Goal: Task Accomplishment & Management: Complete application form

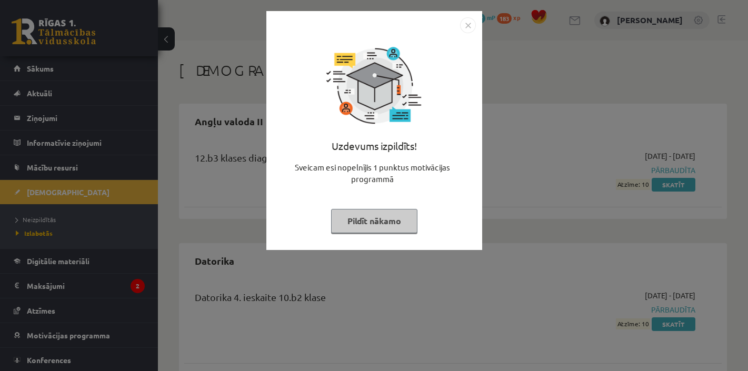
click at [396, 226] on button "Pildīt nākamo" at bounding box center [374, 221] width 86 height 24
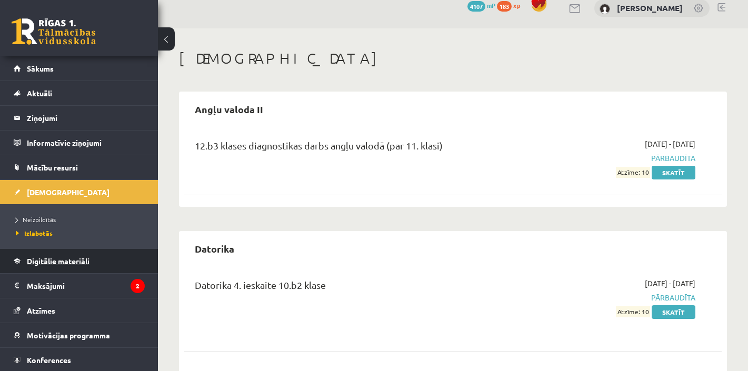
scroll to position [4, 0]
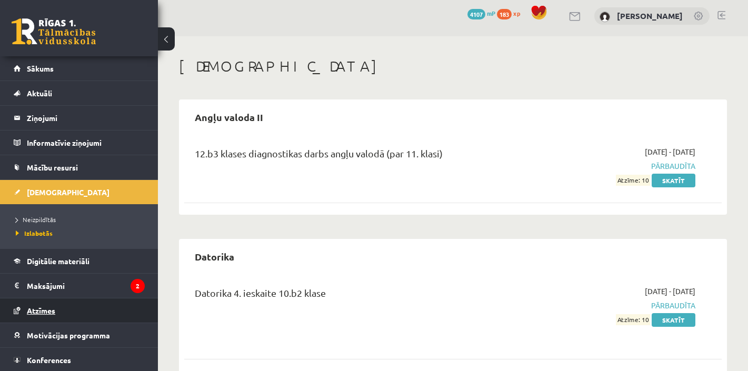
click at [50, 308] on span "Atzīmes" at bounding box center [41, 310] width 28 height 9
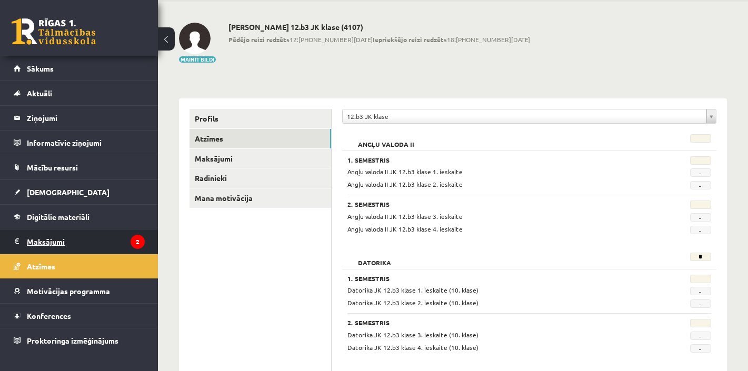
scroll to position [45, 0]
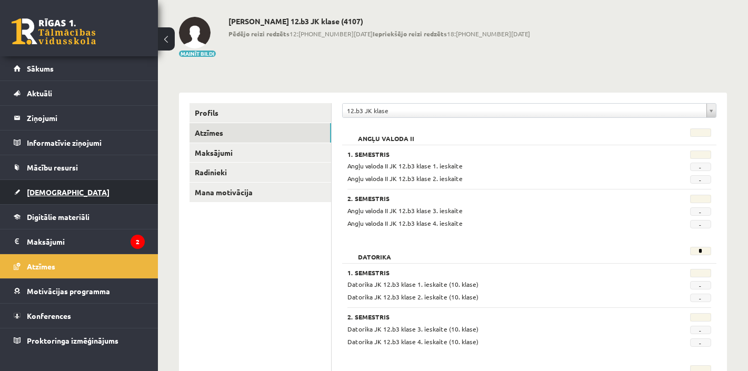
click at [35, 193] on span "[DEMOGRAPHIC_DATA]" at bounding box center [68, 191] width 83 height 9
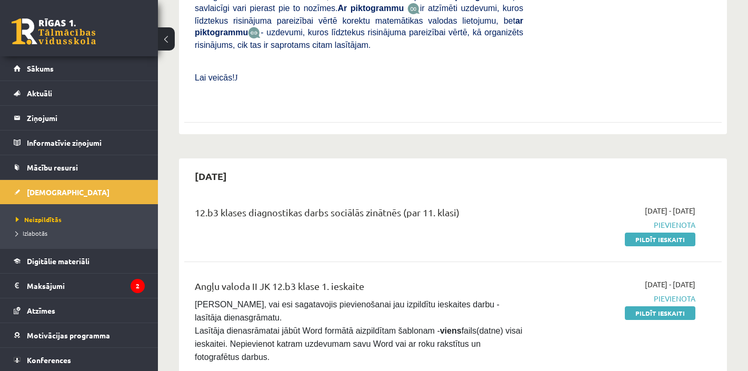
scroll to position [452, 0]
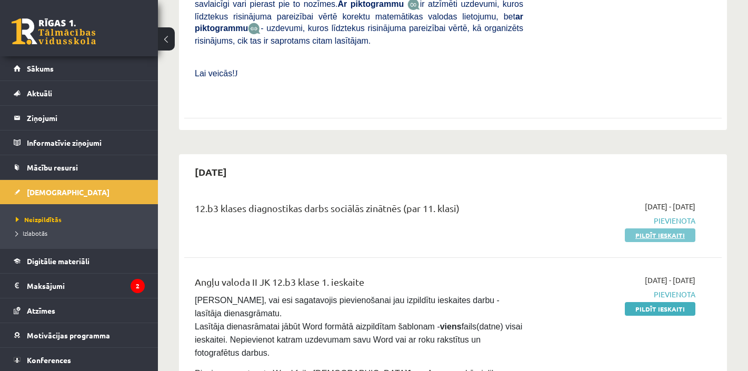
click at [647, 229] on link "Pildīt ieskaiti" at bounding box center [660, 236] width 71 height 14
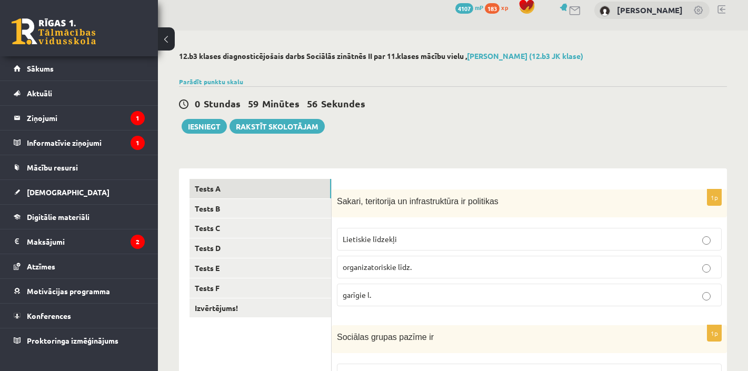
scroll to position [22, 0]
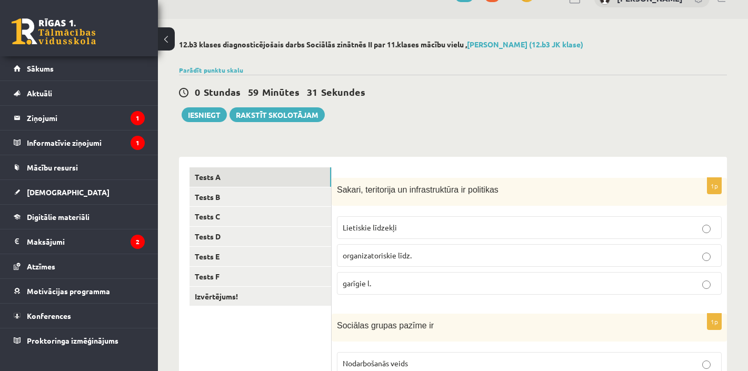
click at [406, 252] on span "organizatoriskie līdz." at bounding box center [377, 255] width 69 height 9
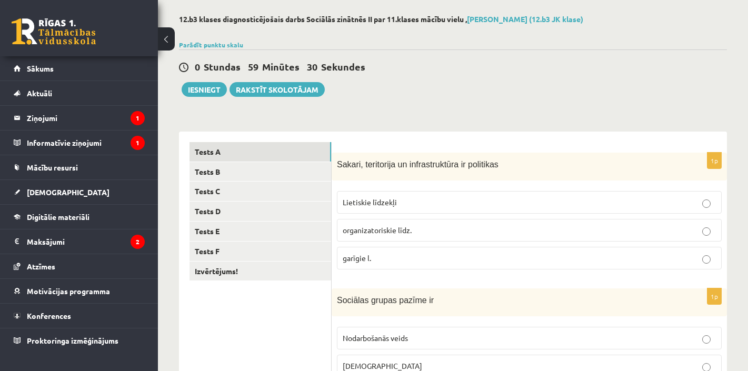
scroll to position [47, 0]
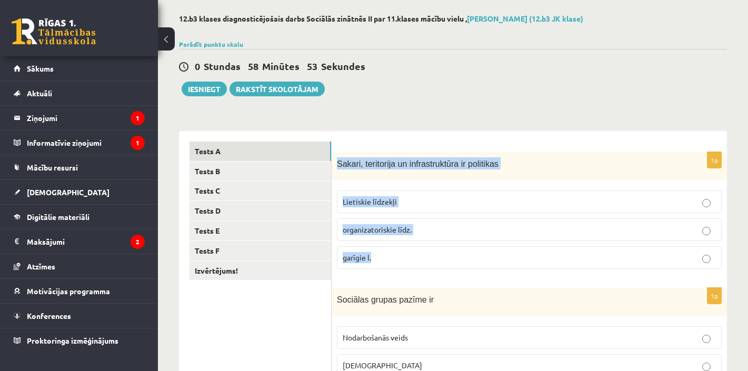
drag, startPoint x: 390, startPoint y: 262, endPoint x: 340, endPoint y: 165, distance: 108.6
click at [340, 165] on div "1p Sakari, teritorija un infrastruktūra ir politikas Lietiskie līdzekļi organiz…" at bounding box center [530, 214] width 396 height 125
copy div "Sakari, teritorija un infrastruktūra ir politikas Lietiskie līdzekļi organizato…"
click at [380, 204] on span "Lietiskie līdzekļi" at bounding box center [370, 201] width 54 height 9
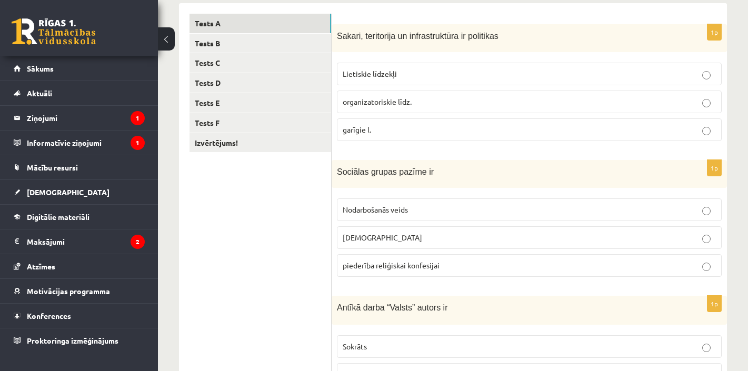
scroll to position [176, 0]
click at [439, 204] on p "Nodarbošanās veids" at bounding box center [529, 209] width 373 height 11
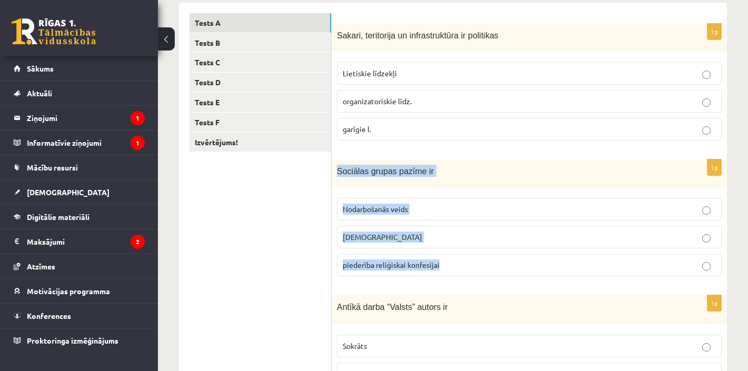
drag, startPoint x: 339, startPoint y: 171, endPoint x: 453, endPoint y: 266, distance: 148.8
click at [453, 266] on div "1p Sociālas grupas pazīme ir Nodarbošanās veids [DEMOGRAPHIC_DATA] piederība re…" at bounding box center [530, 222] width 396 height 125
copy div "Sociālas grupas pazīme ir Nodarbošanās veids individuālisms piederība reliģiska…"
click at [258, 265] on ul "Tests A Tests B Tests C Tests D Tests E Tests F Izvērtējums!" at bounding box center [261, 353] width 142 height 681
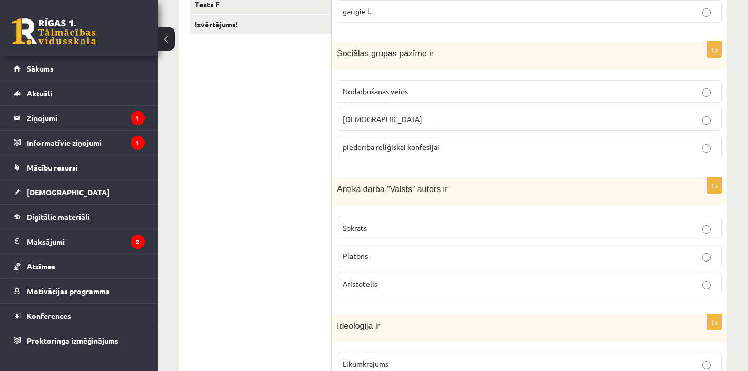
scroll to position [299, 0]
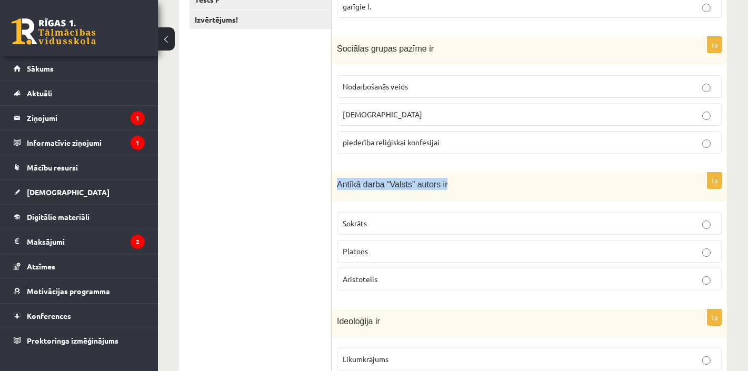
drag, startPoint x: 457, startPoint y: 185, endPoint x: 335, endPoint y: 182, distance: 121.7
click at [335, 182] on div "Antīkā darba “Valsts” autors ir" at bounding box center [530, 187] width 396 height 29
copy span "Antīkā darba “Valsts” autors ir"
click at [290, 223] on ul "Tests A Tests B Tests C Tests D Tests E Tests F Izvērtējums!" at bounding box center [261, 230] width 142 height 681
click at [383, 252] on p "Platons" at bounding box center [529, 251] width 373 height 11
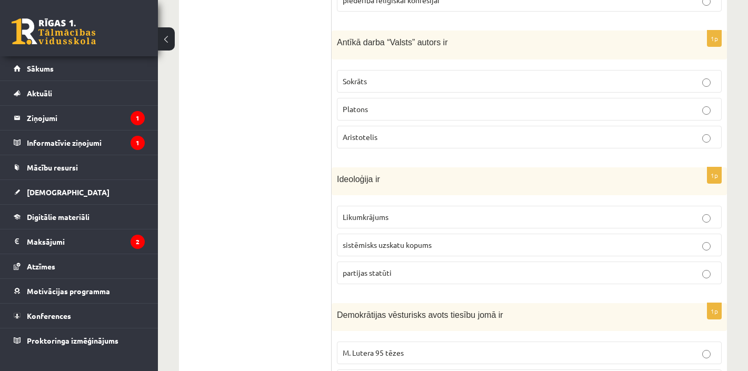
scroll to position [441, 0]
click at [389, 248] on span "sistēmisks uzskatu kopums" at bounding box center [387, 244] width 89 height 9
drag, startPoint x: 395, startPoint y: 176, endPoint x: 337, endPoint y: 179, distance: 58.0
click at [337, 179] on p "Ideoloģija ir" at bounding box center [503, 179] width 332 height 12
copy span "Ideoloģija ir"
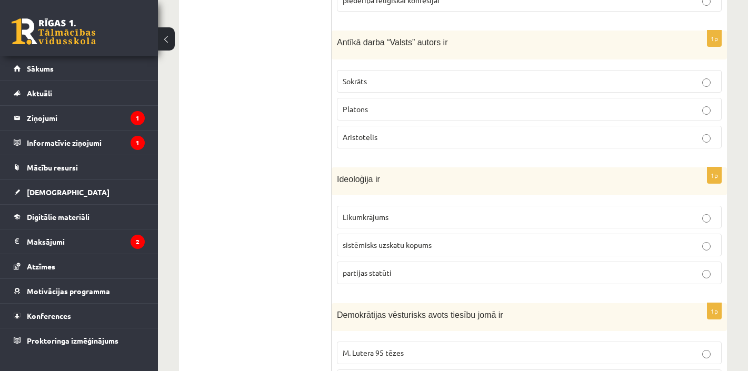
click at [240, 257] on ul "Tests A Tests B Tests C Tests D Tests E Tests F Izvērtējums!" at bounding box center [261, 88] width 142 height 681
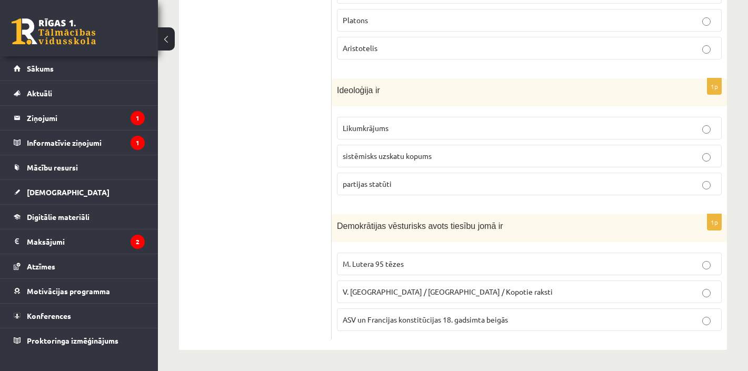
scroll to position [529, 0]
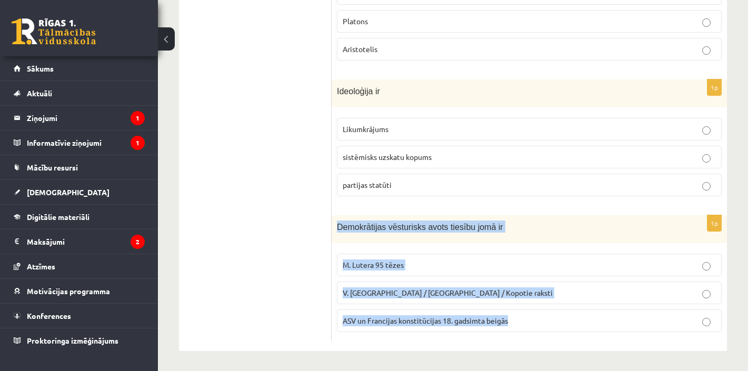
drag, startPoint x: 515, startPoint y: 318, endPoint x: 337, endPoint y: 226, distance: 200.7
click at [337, 226] on div "1p Demokrātijas vēsturisks avots tiesību jomā ir M. Lutera 95 tēzes V. Ļeņina /…" at bounding box center [530, 277] width 396 height 125
copy div "Demokrātijas vēsturisks avots tiesību jomā ir M. Lutera 95 tēzes V. Ļeņina / Uļ…"
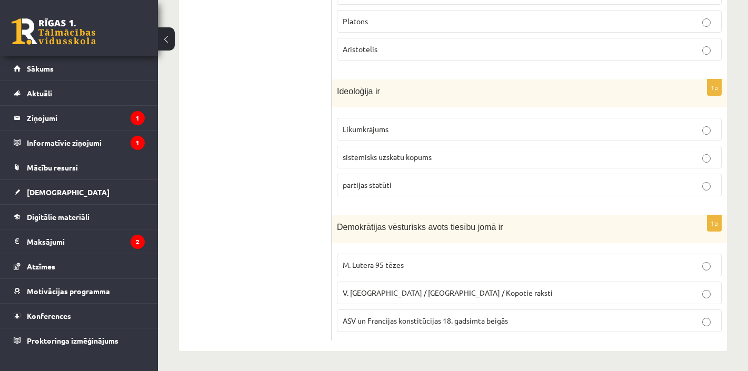
click at [252, 243] on ul "Tests A Tests B Tests C Tests D Tests E Tests F Izvērtējums!" at bounding box center [261, 0] width 142 height 681
click at [384, 316] on span "ASV un Francijas konstitūcijas 18. gadsimta beigās" at bounding box center [425, 320] width 165 height 9
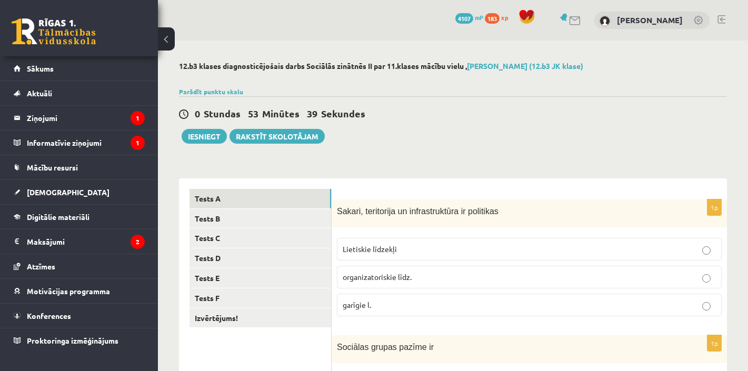
scroll to position [0, 0]
click at [453, 266] on label "organizatoriskie līdz." at bounding box center [529, 277] width 385 height 23
click at [451, 266] on label "organizatoriskie līdz." at bounding box center [529, 277] width 385 height 23
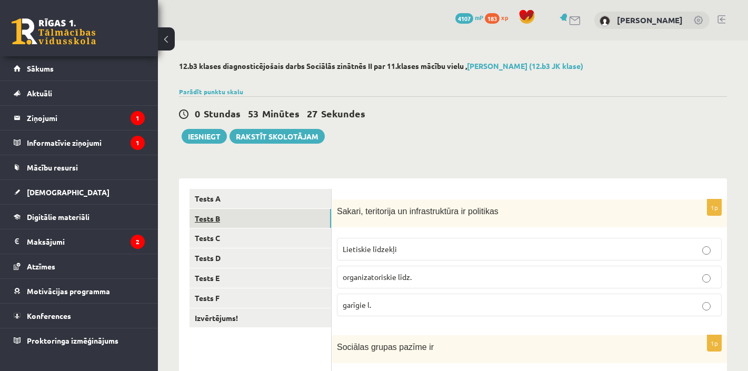
click at [209, 218] on link "Tests B" at bounding box center [261, 218] width 142 height 19
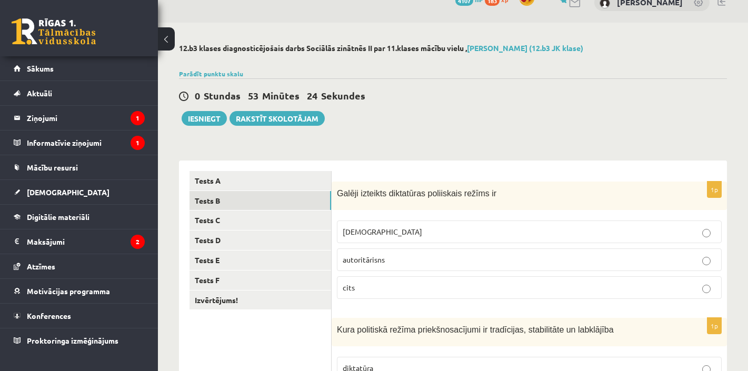
scroll to position [18, 0]
click at [374, 256] on span "autoritārisns" at bounding box center [364, 259] width 42 height 9
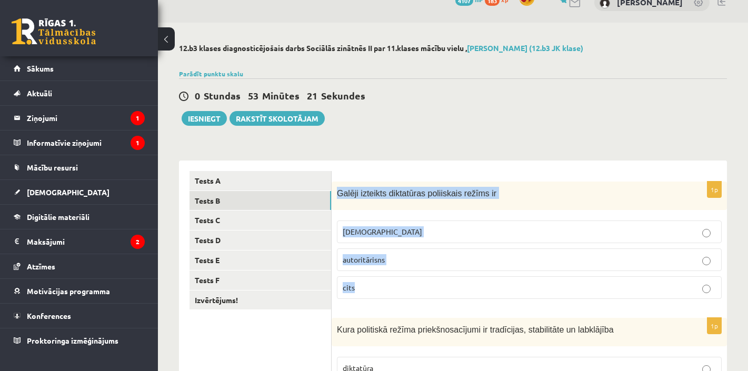
drag, startPoint x: 361, startPoint y: 289, endPoint x: 335, endPoint y: 192, distance: 100.8
click at [335, 192] on div "1p Galēji izteikts diktatūras poliiskais režīms ir totalitārisms autoritārisns …" at bounding box center [530, 245] width 396 height 126
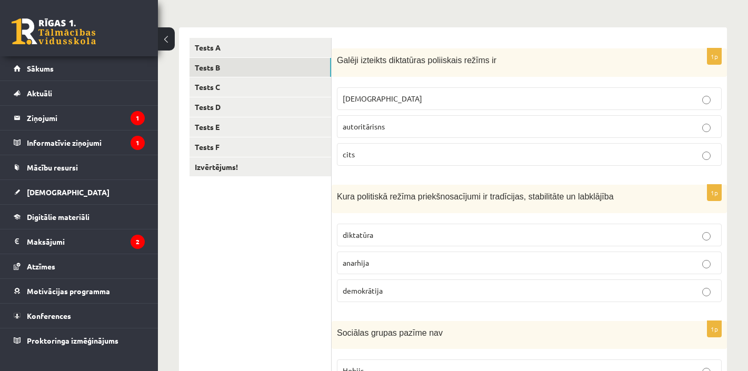
scroll to position [154, 0]
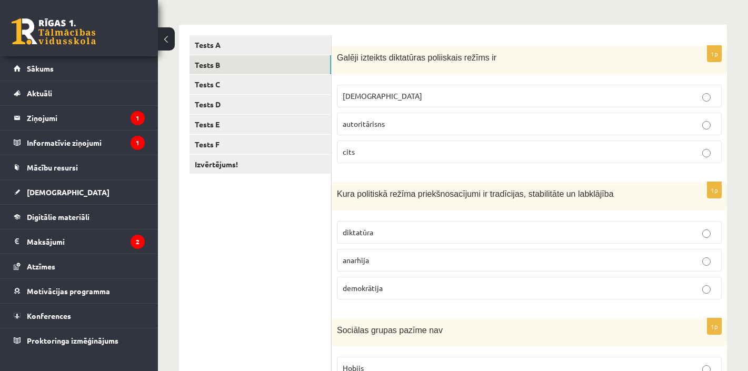
click at [382, 287] on span "demokrātija" at bounding box center [363, 287] width 40 height 9
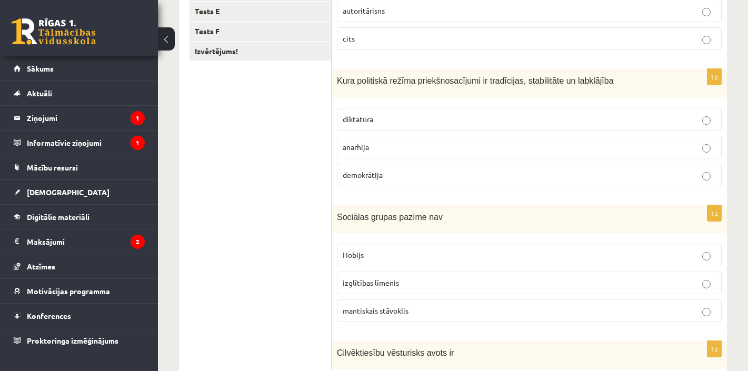
scroll to position [268, 0]
click at [416, 255] on p "Hobijs" at bounding box center [529, 254] width 373 height 11
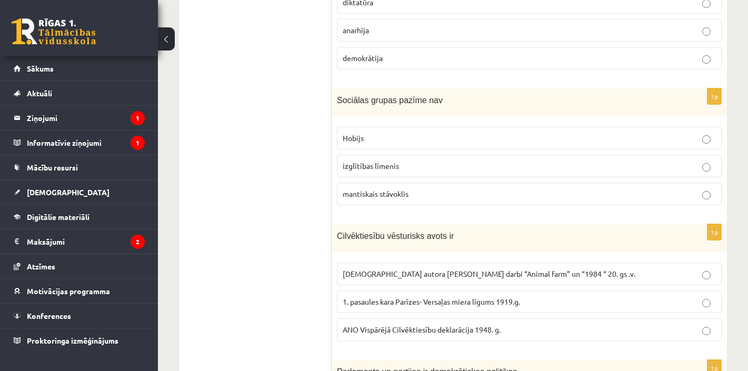
scroll to position [415, 0]
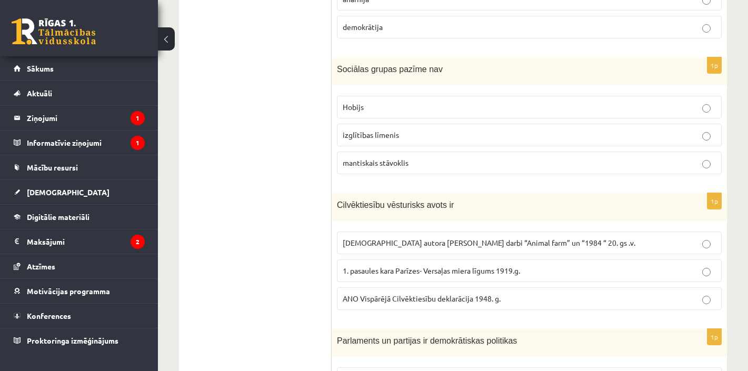
click at [512, 298] on p "ANO Vispārējā Cilvēktiesību deklarācija 1948. g." at bounding box center [529, 298] width 373 height 11
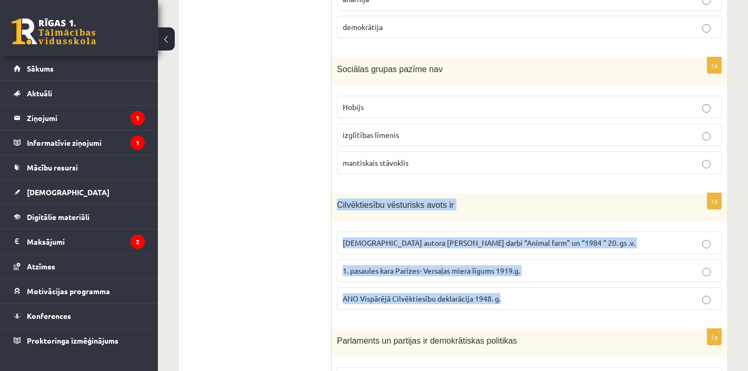
drag, startPoint x: 515, startPoint y: 300, endPoint x: 339, endPoint y: 205, distance: 200.1
click at [339, 205] on div "1p Cilvēktiesību vēsturisks avots ir Angļu autora George Orwell darbi “Animal f…" at bounding box center [530, 255] width 396 height 125
copy div "Cilvēktiesību vēsturisks avots ir Angļu autora George Orwell darbi “Animal farm…"
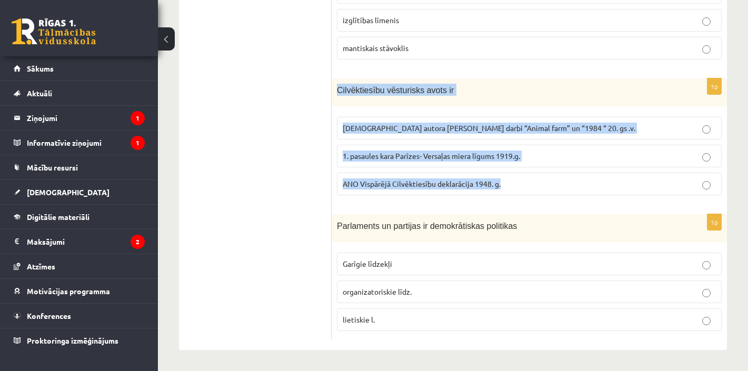
scroll to position [529, 0]
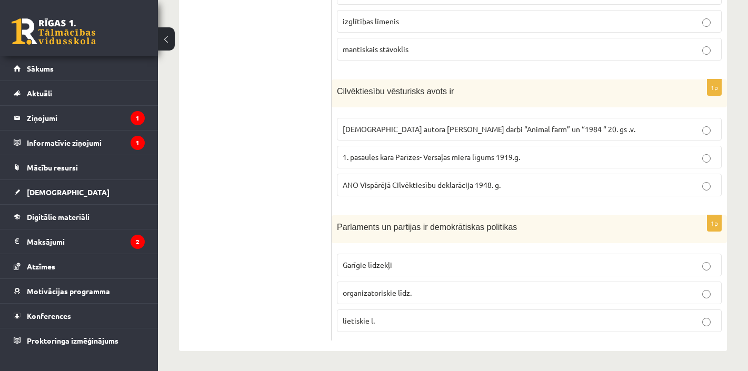
click at [229, 215] on ul "Tests A Tests B Tests C Tests D Tests E Tests F Izvērtējums!" at bounding box center [261, 0] width 142 height 681
click at [399, 294] on span "organizatoriskie līdz." at bounding box center [377, 292] width 69 height 9
click at [382, 319] on p "lietiskie l." at bounding box center [529, 320] width 373 height 11
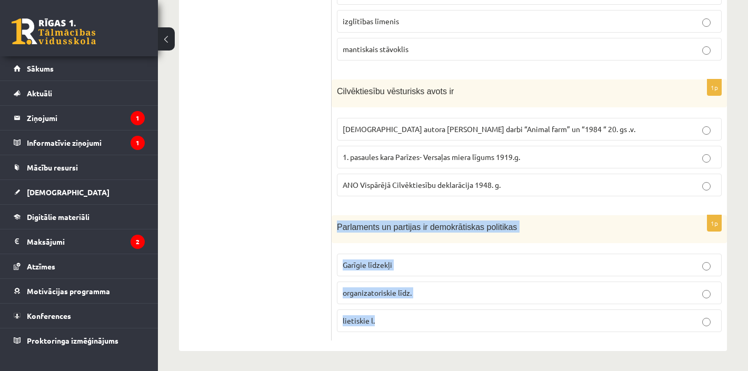
drag, startPoint x: 391, startPoint y: 320, endPoint x: 337, endPoint y: 219, distance: 114.3
click at [337, 219] on div "1p Parlaments un partijas ir demokrātiskas politikas Garīgie līdzekļi organizat…" at bounding box center [530, 277] width 396 height 125
copy div "Parlaments un partijas ir demokrātiskas politikas Garīgie līdzekļi organizatori…"
click at [384, 297] on p "organizatoriskie līdz." at bounding box center [529, 293] width 373 height 11
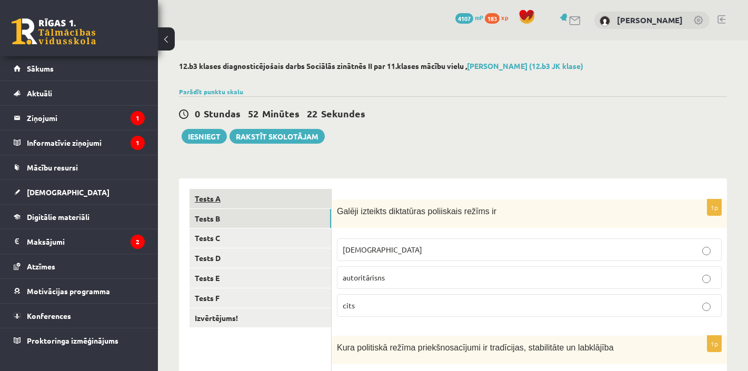
scroll to position [0, 0]
click at [221, 201] on link "Tests A" at bounding box center [261, 198] width 142 height 19
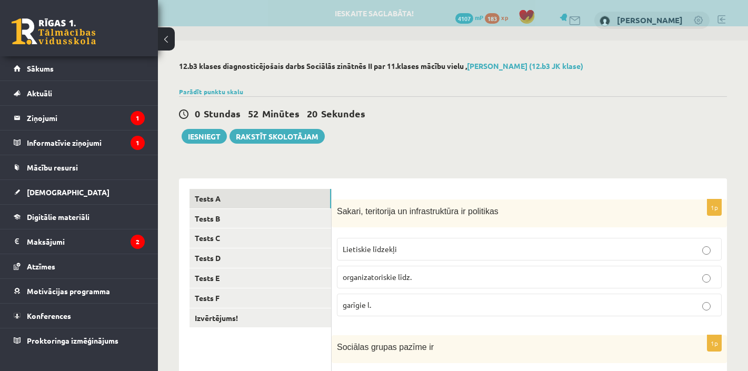
click at [403, 250] on p "Lietiskie līdzekļi" at bounding box center [529, 249] width 373 height 11
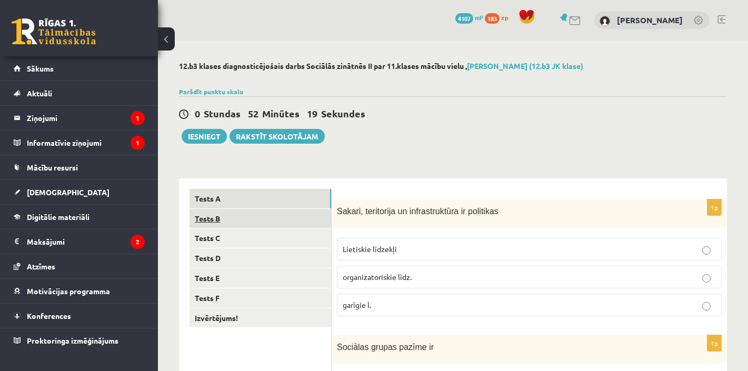
click at [210, 223] on link "Tests B" at bounding box center [261, 218] width 142 height 19
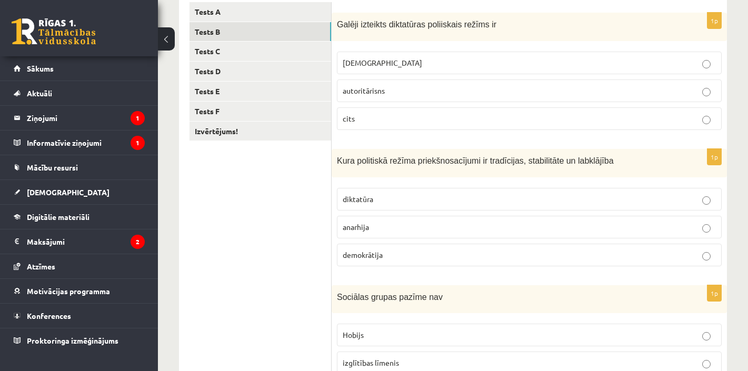
scroll to position [136, 0]
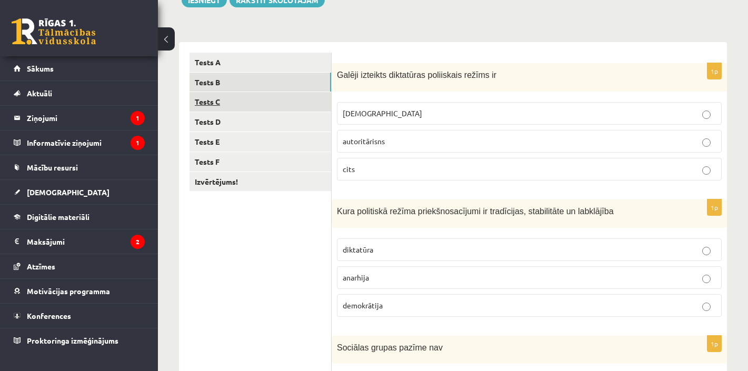
click at [213, 106] on link "Tests C" at bounding box center [261, 101] width 142 height 19
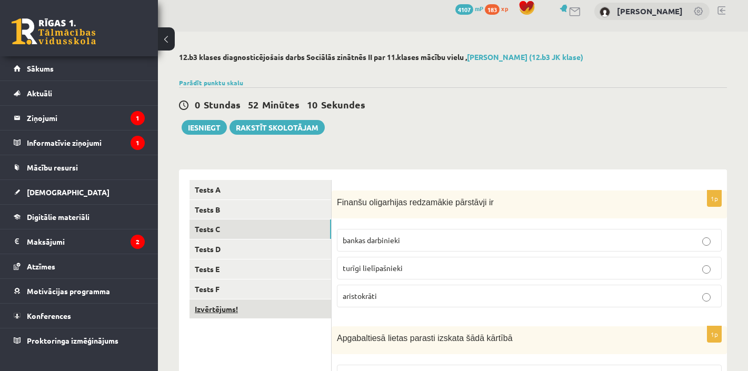
scroll to position [40, 0]
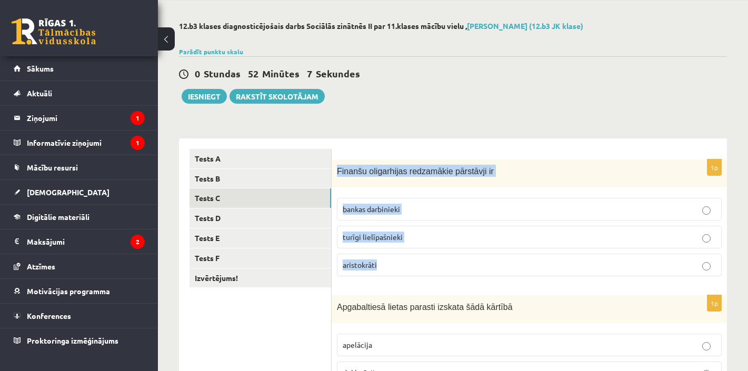
drag, startPoint x: 386, startPoint y: 267, endPoint x: 337, endPoint y: 171, distance: 107.6
click at [337, 171] on div "1p Finanšu oligarhijas redzamākie pārstāvji ir bankas darbinieki turīgi lielīpa…" at bounding box center [530, 222] width 396 height 125
copy div "Finanšu oligarhijas redzamākie pārstāvji ir bankas darbinieki turīgi lielīpašni…"
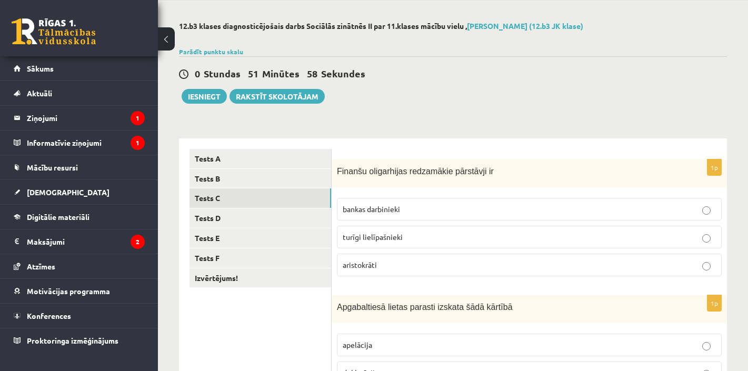
click at [390, 233] on span "turīgi lielīpašnieki" at bounding box center [373, 236] width 60 height 9
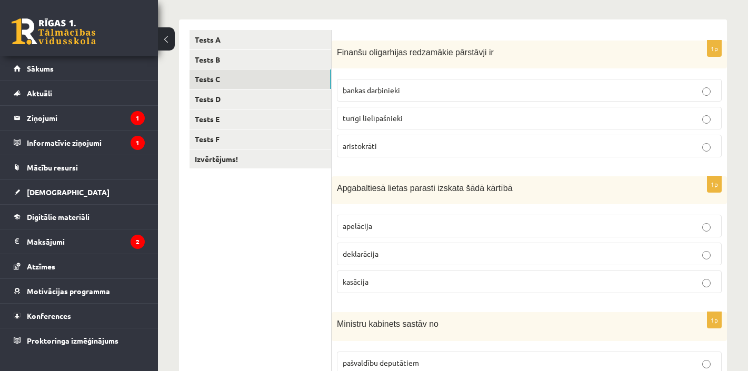
scroll to position [170, 0]
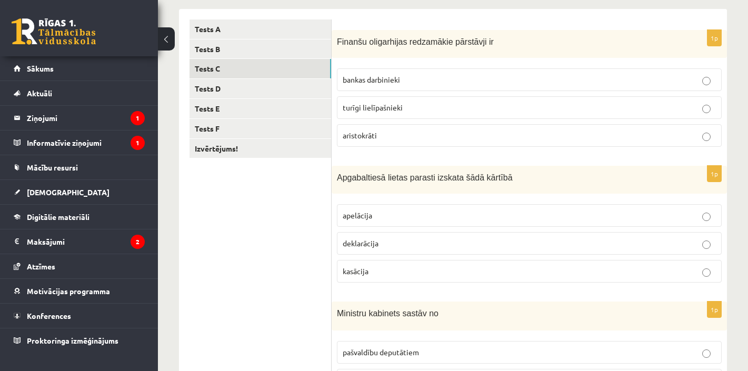
click at [381, 238] on p "deklarācija" at bounding box center [529, 243] width 373 height 11
click at [394, 205] on label "apelācija" at bounding box center [529, 215] width 385 height 23
click at [377, 239] on span "deklarācija" at bounding box center [361, 243] width 36 height 9
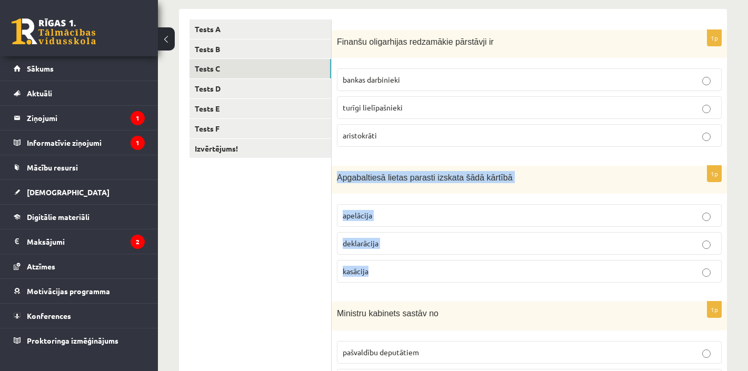
drag, startPoint x: 377, startPoint y: 273, endPoint x: 337, endPoint y: 177, distance: 104.4
click at [337, 177] on div "1p Apgabaltiesā lietas parasti izskata šādā kārtībā apelācija deklarācija kasāc…" at bounding box center [530, 228] width 396 height 125
copy div "Apgabaltiesā lietas parasti izskata šādā kārtībā apelācija deklarācija kasācija"
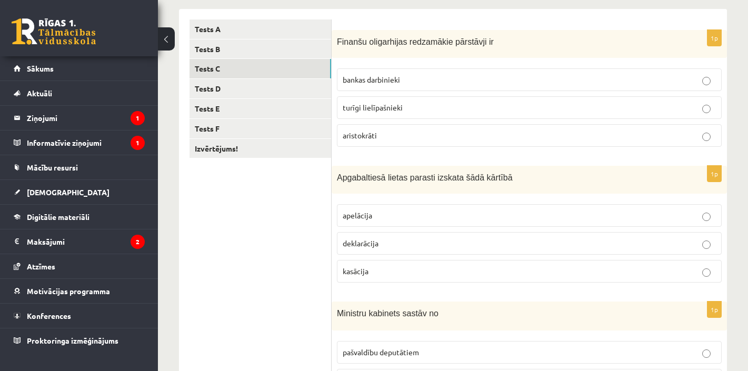
click at [258, 238] on ul "Tests A Tests B Tests C Tests D Tests E Tests F Izvērtējums!" at bounding box center [261, 359] width 142 height 681
click at [370, 217] on span "apelācija" at bounding box center [357, 215] width 29 height 9
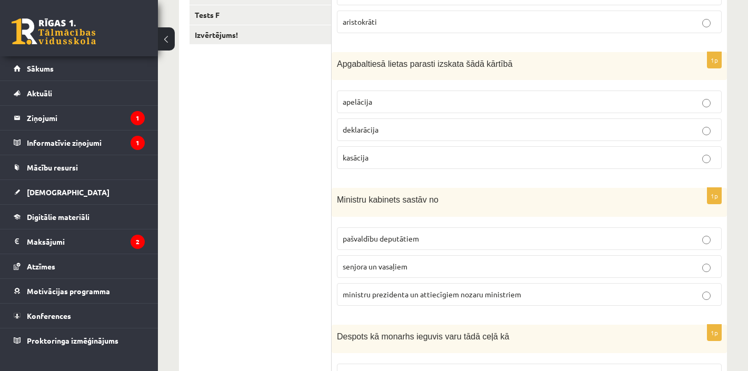
scroll to position [285, 0]
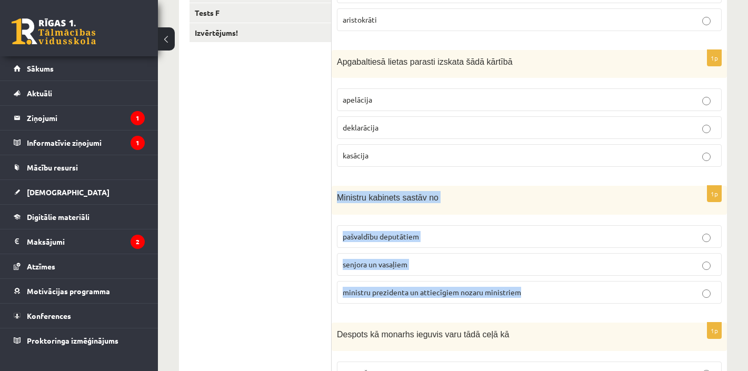
drag, startPoint x: 523, startPoint y: 293, endPoint x: 336, endPoint y: 198, distance: 209.6
click at [336, 198] on div "1p Ministru kabinets sastāv no pašvaldību deputātiem senjora un vasaļiem minist…" at bounding box center [530, 249] width 396 height 126
copy div "Ministru kabinets sastāv no pašvaldību deputātiem senjora un vasaļiem ministru …"
click at [259, 266] on ul "Tests A Tests B Tests C Tests D Tests E Tests F Izvērtējums!" at bounding box center [261, 244] width 142 height 681
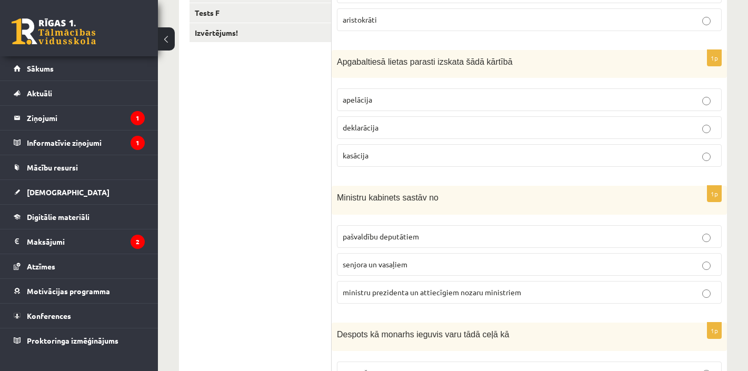
click at [357, 287] on p "ministru prezidenta un attiecīgiem nozaru ministriem" at bounding box center [529, 292] width 373 height 11
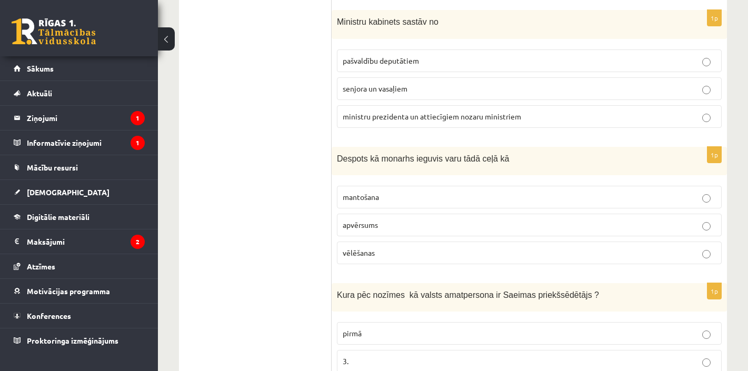
scroll to position [461, 0]
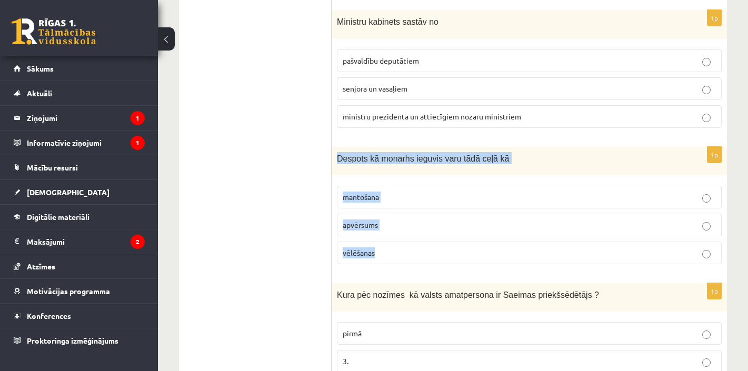
drag, startPoint x: 387, startPoint y: 253, endPoint x: 337, endPoint y: 157, distance: 108.8
click at [337, 157] on div "1p Despots kā monarhs ieguvis varu tādā ceļā kā mantošana apvērsums vēlēšanas" at bounding box center [530, 210] width 396 height 126
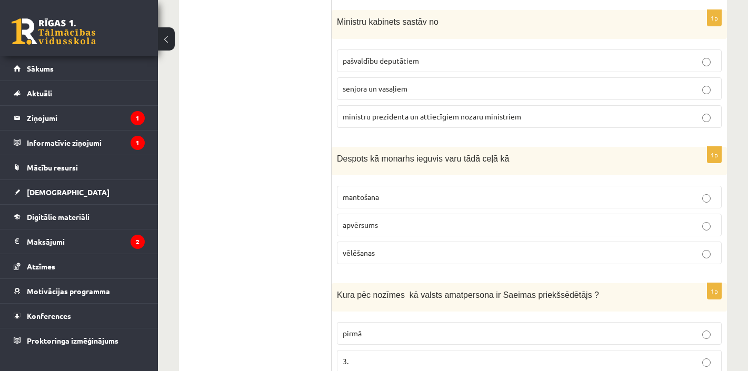
click at [267, 231] on ul "Tests A Tests B Tests C Tests D Tests E Tests F Izvērtējums!" at bounding box center [261, 68] width 142 height 681
click at [358, 224] on span "apvērsums" at bounding box center [360, 224] width 35 height 9
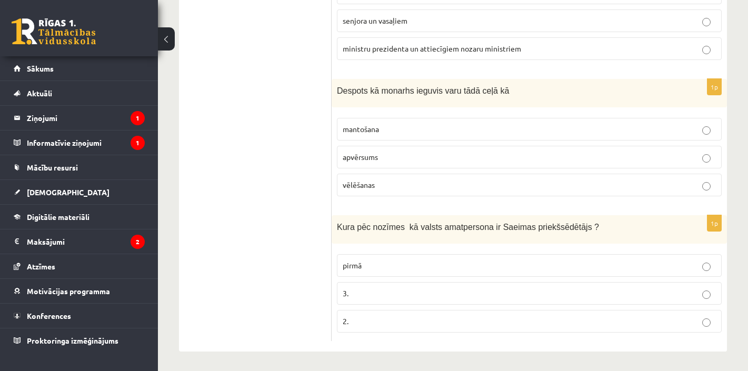
scroll to position [529, 0]
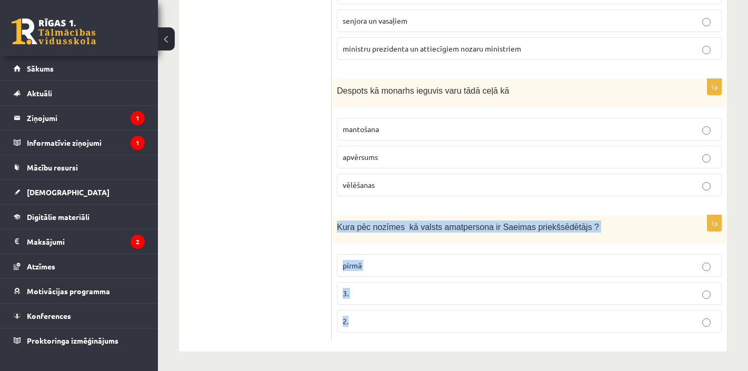
drag, startPoint x: 368, startPoint y: 324, endPoint x: 335, endPoint y: 224, distance: 104.8
click at [335, 224] on div "1p Kura pēc nozīmes kā valsts amatpersona ir Saeimas priekšsēdētājs ? pirmā 3. …" at bounding box center [530, 277] width 396 height 125
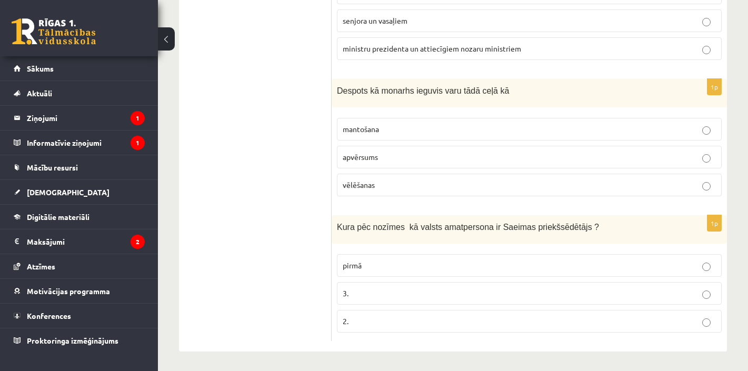
click at [198, 238] on ul "Tests A Tests B Tests C Tests D Tests E Tests F Izvērtējums!" at bounding box center [261, 0] width 142 height 681
click at [374, 326] on label "2." at bounding box center [529, 321] width 385 height 23
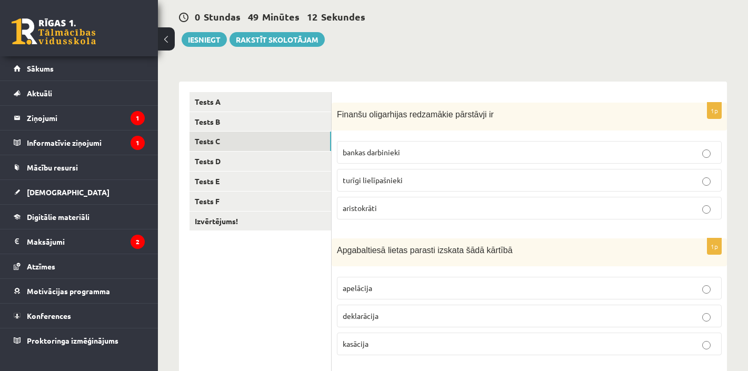
scroll to position [94, 0]
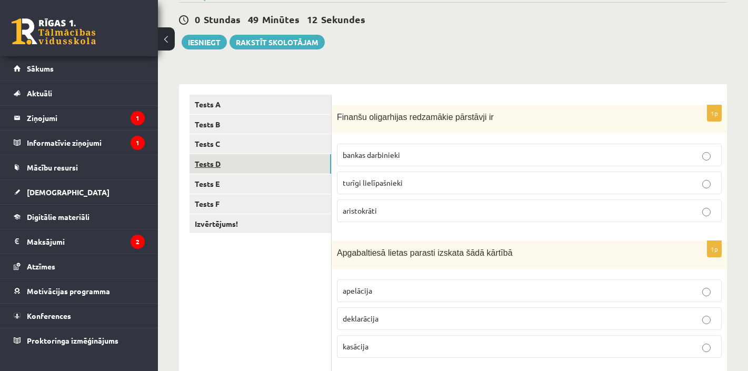
click at [214, 157] on link "Tests D" at bounding box center [261, 163] width 142 height 19
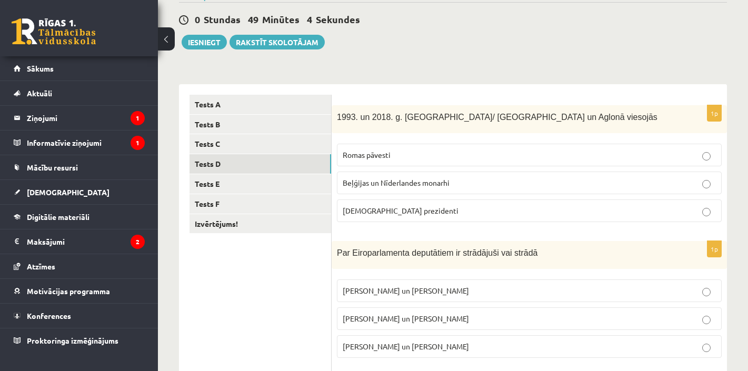
click at [390, 210] on span "ASV prezidenti" at bounding box center [401, 210] width 116 height 9
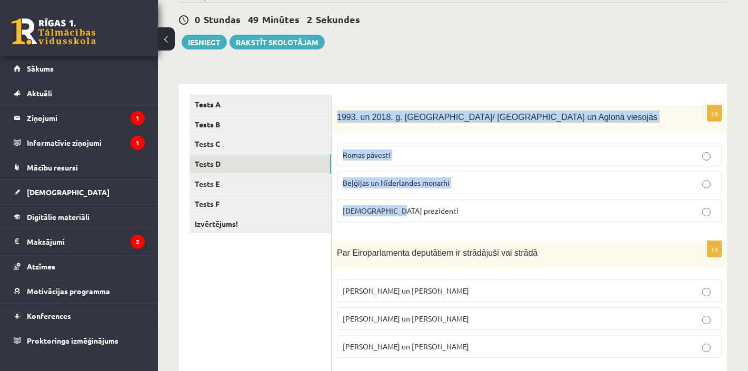
drag, startPoint x: 418, startPoint y: 212, endPoint x: 336, endPoint y: 111, distance: 130.3
click at [336, 111] on div "1p 1993. un 2018. g. Latvijā/ Rīgā un Aglonā viesojās Romas pāvesti Beļģijas un…" at bounding box center [530, 167] width 396 height 125
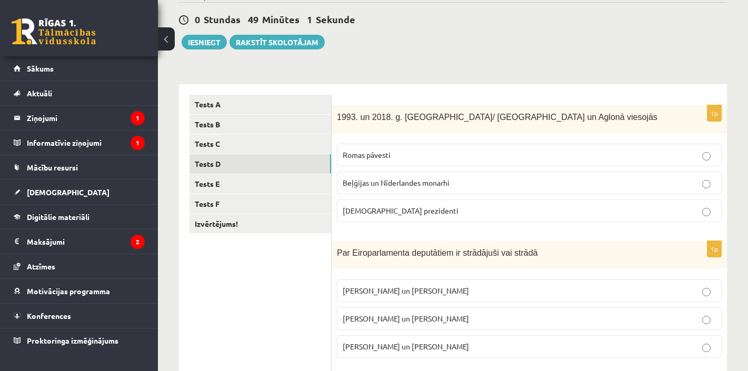
click at [393, 156] on p "Romas pāvesti" at bounding box center [529, 155] width 373 height 11
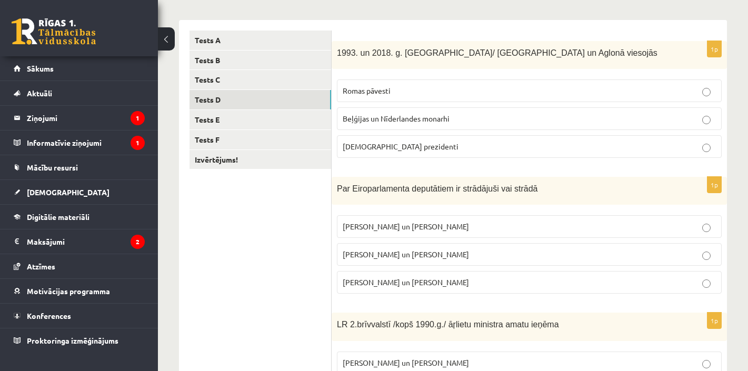
scroll to position [160, 0]
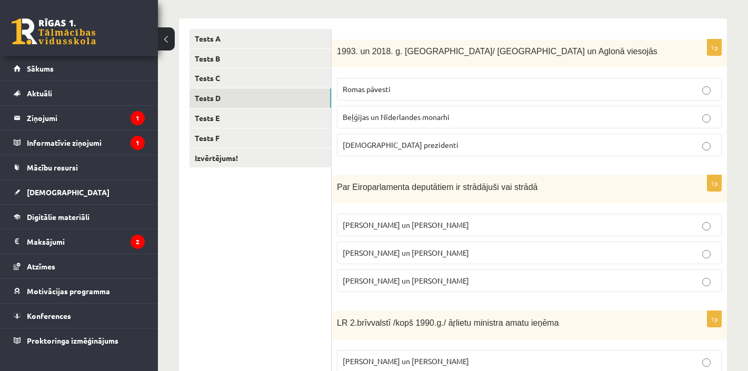
click at [418, 221] on span "V. Koziols un A. Kalvītis" at bounding box center [406, 224] width 126 height 9
click at [402, 254] on span "I. Vaidere un N. Ušakovs" at bounding box center [406, 252] width 126 height 9
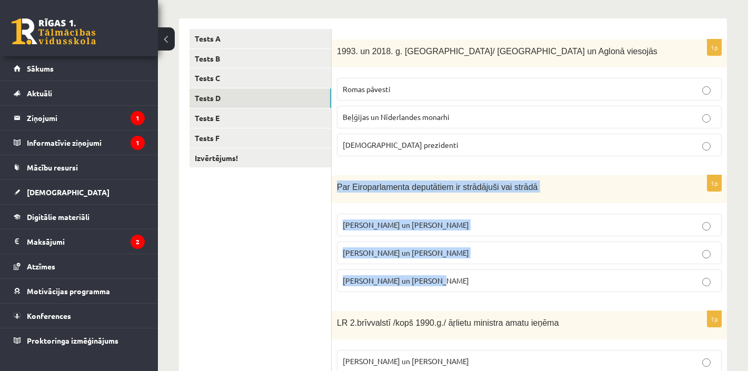
drag, startPoint x: 429, startPoint y: 279, endPoint x: 335, endPoint y: 186, distance: 132.2
click at [335, 186] on div "1p Par Eiroparlamenta deputātiem ir strādājuši vai strādā V. Koziols un A. Kalv…" at bounding box center [530, 237] width 396 height 125
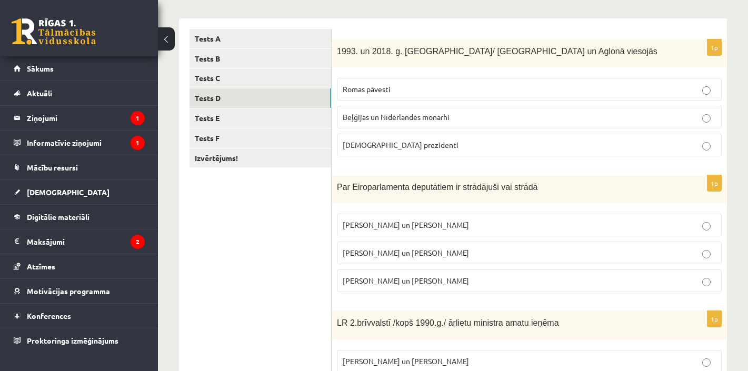
click at [246, 234] on ul "Tests A Tests B Tests C Tests D Tests E Tests F Izvērtējums!" at bounding box center [261, 369] width 142 height 680
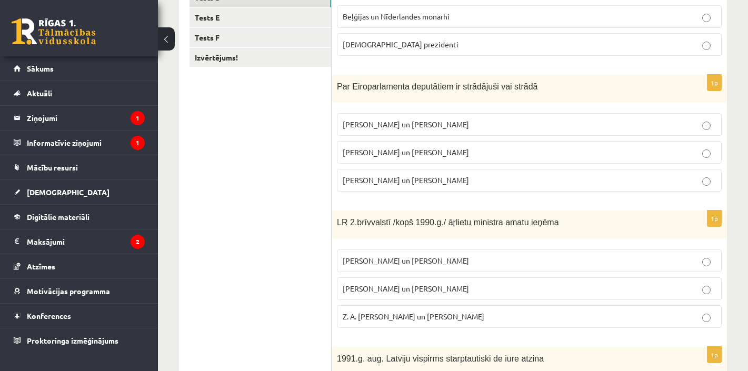
scroll to position [272, 0]
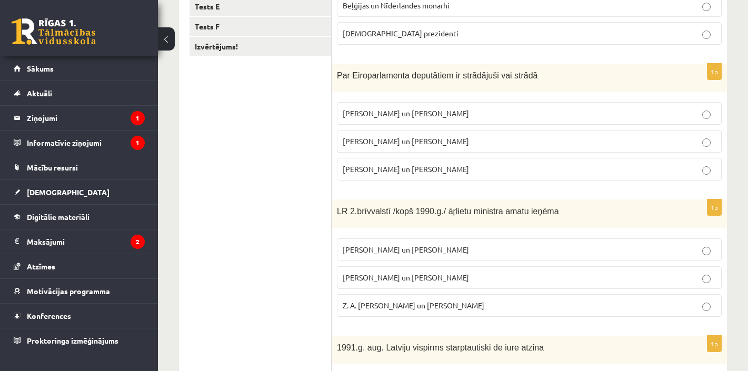
click at [385, 276] on span "A. Pabriks un J Jurkāns" at bounding box center [406, 277] width 126 height 9
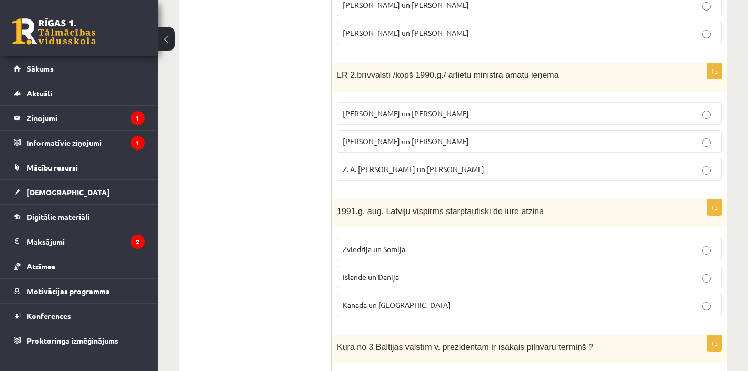
scroll to position [409, 0]
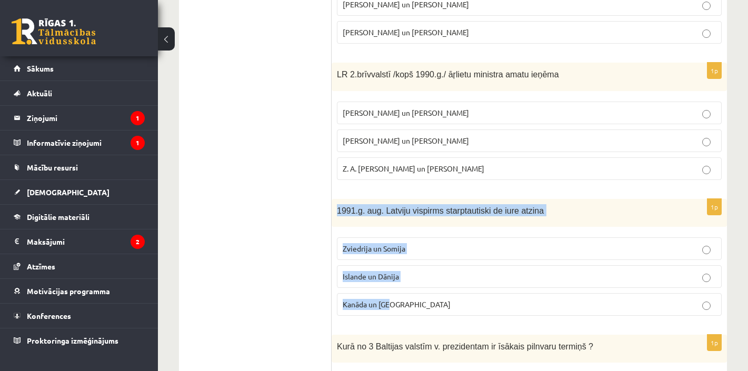
drag, startPoint x: 400, startPoint y: 308, endPoint x: 335, endPoint y: 204, distance: 122.0
click at [335, 204] on div "1p 1991.g. aug. Latviju vispirms starptautiski de iure atzina Zviedrija un Somi…" at bounding box center [530, 261] width 396 height 125
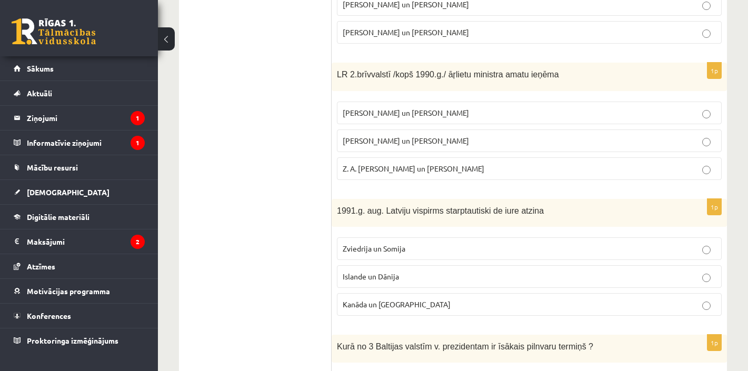
click at [236, 242] on ul "Tests A Tests B Tests C Tests D Tests E Tests F Izvērtējums!" at bounding box center [261, 120] width 142 height 680
click at [382, 275] on span "Islande un Dānija" at bounding box center [371, 276] width 56 height 9
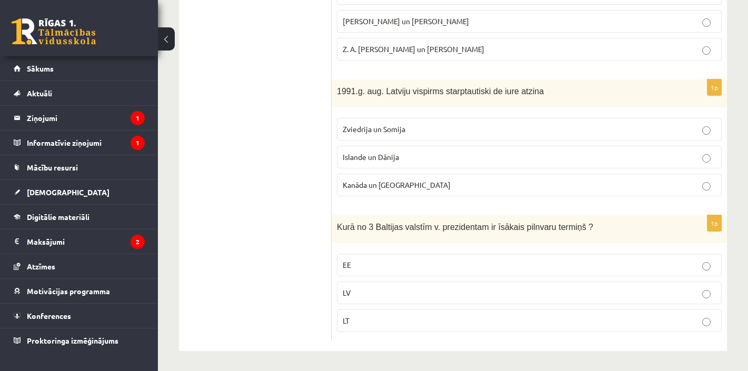
scroll to position [528, 0]
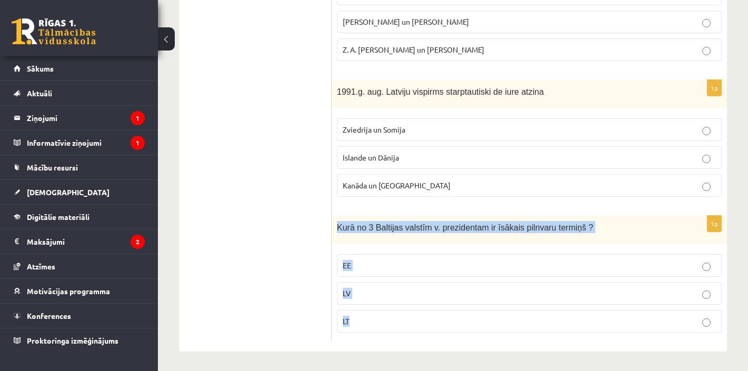
drag, startPoint x: 364, startPoint y: 326, endPoint x: 336, endPoint y: 223, distance: 107.1
click at [336, 223] on div "1p Kurā no 3 Baltijas valstīm v. prezidentam ir īsākais pilnvaru termiņš ? EE L…" at bounding box center [530, 278] width 396 height 125
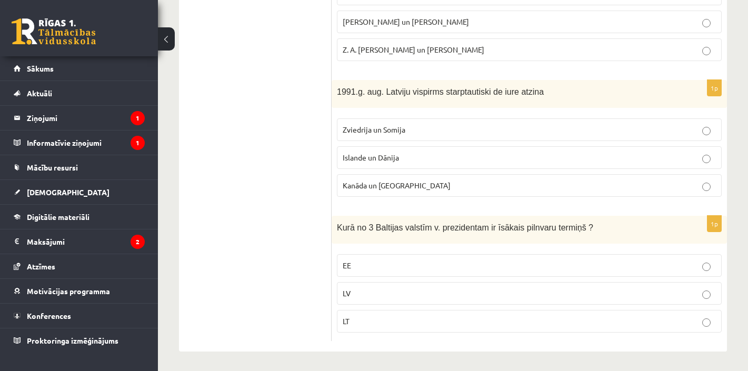
click at [253, 234] on ul "Tests A Tests B Tests C Tests D Tests E Tests F Izvērtējums!" at bounding box center [261, 1] width 142 height 680
click at [354, 288] on p "LV" at bounding box center [529, 293] width 373 height 11
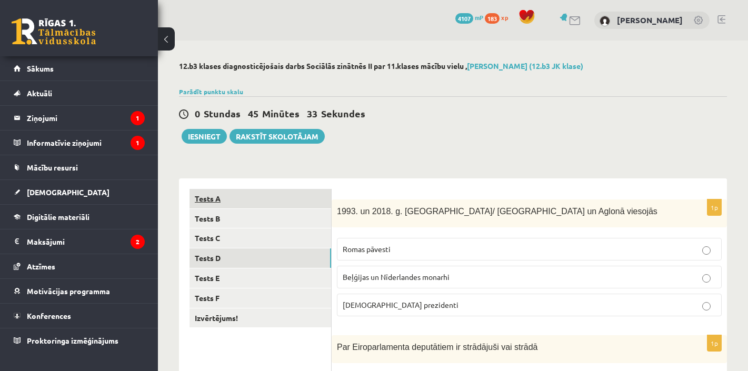
scroll to position [0, 0]
click at [215, 197] on link "Tests A" at bounding box center [261, 198] width 142 height 19
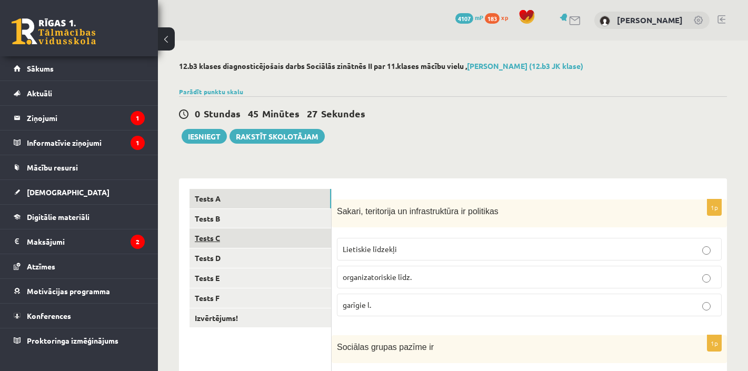
click at [214, 233] on link "Tests C" at bounding box center [261, 238] width 142 height 19
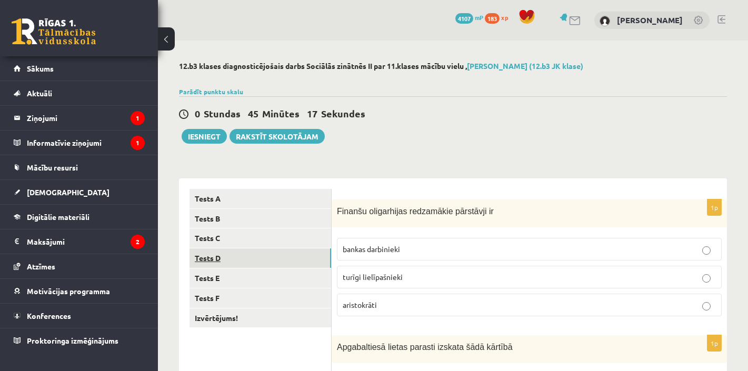
click at [214, 258] on link "Tests D" at bounding box center [261, 258] width 142 height 19
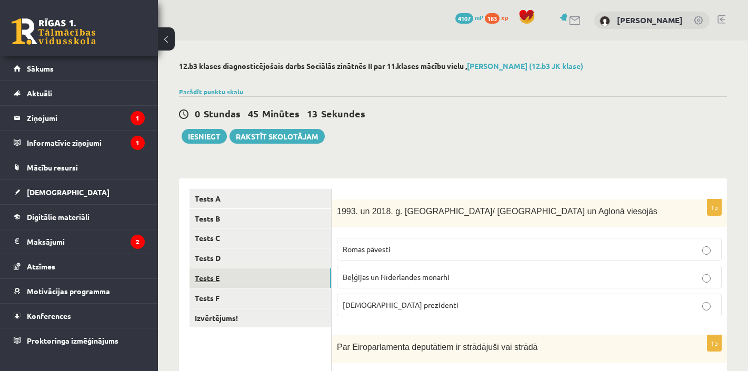
click at [217, 280] on link "Tests E" at bounding box center [261, 278] width 142 height 19
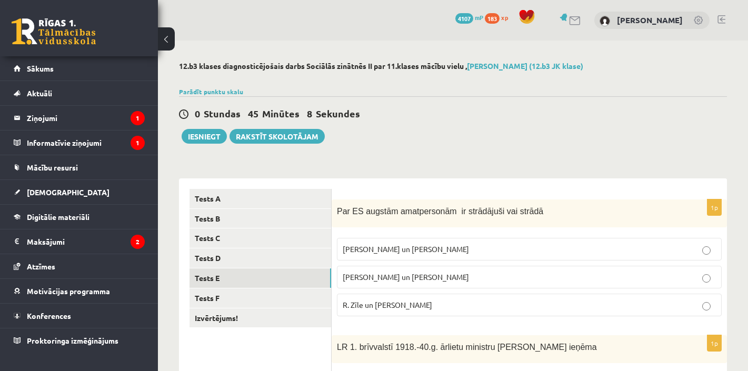
click at [408, 276] on span "Vaira Vīķe- Freiberga un N.Ušakovs" at bounding box center [406, 276] width 126 height 9
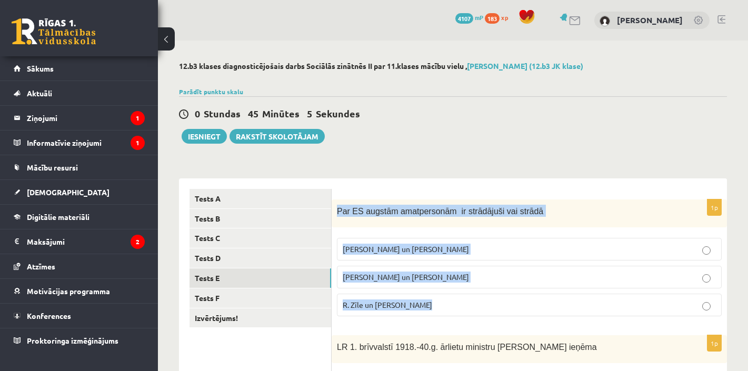
drag, startPoint x: 434, startPoint y: 304, endPoint x: 338, endPoint y: 205, distance: 137.4
click at [338, 205] on div "1p Par ES augstām amatpersonām ir strādājuši vai strādā M. Zālīte un Z. Liepiņš…" at bounding box center [530, 262] width 396 height 125
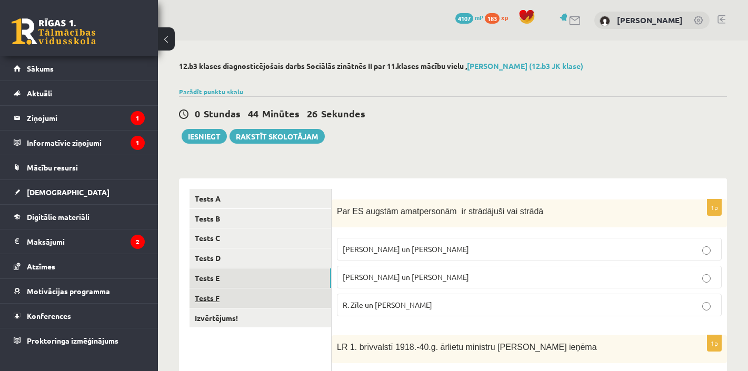
scroll to position [14, 0]
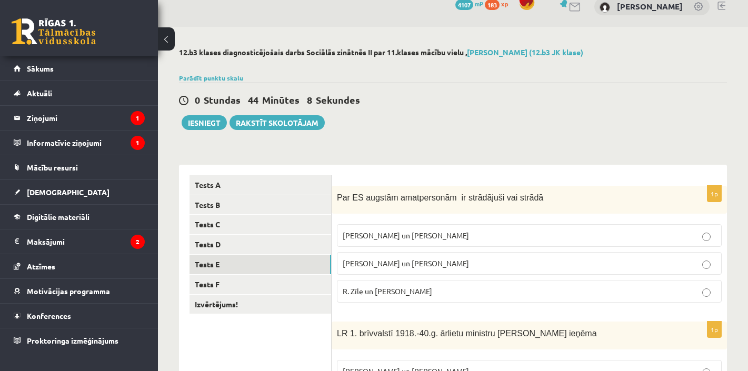
click at [408, 289] on span "R. Zīle un V.Dombrovskis" at bounding box center [388, 291] width 90 height 9
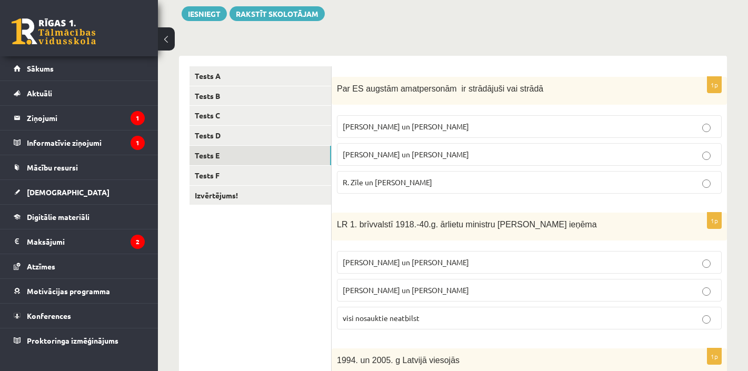
scroll to position [124, 0]
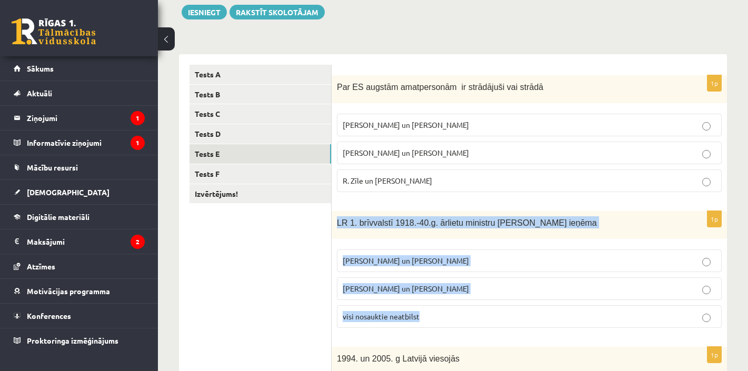
drag, startPoint x: 434, startPoint y: 317, endPoint x: 337, endPoint y: 221, distance: 137.1
click at [337, 221] on div "1p LR 1. brīvvalstī 1918.-40.g. ārlietu ministru amatu ieņēma Z. Meierovics un …" at bounding box center [530, 273] width 396 height 125
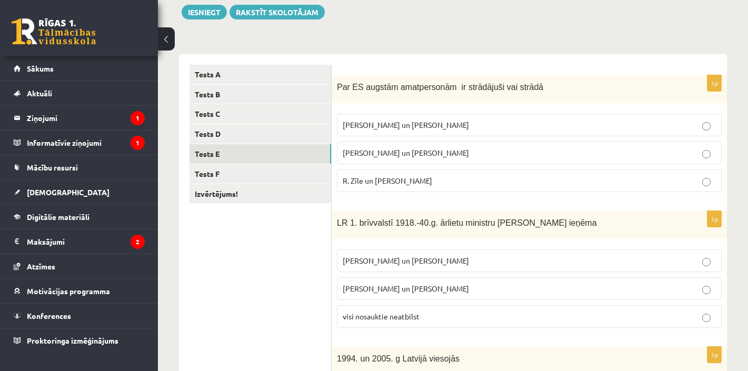
click at [427, 258] on span "Z. Meierovics un V. Munters" at bounding box center [406, 260] width 126 height 9
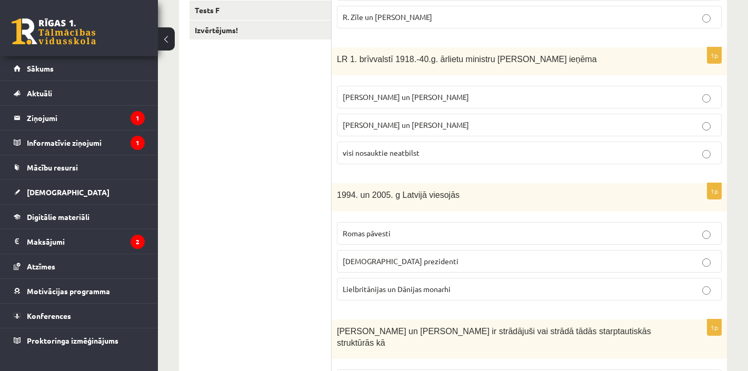
scroll to position [296, 0]
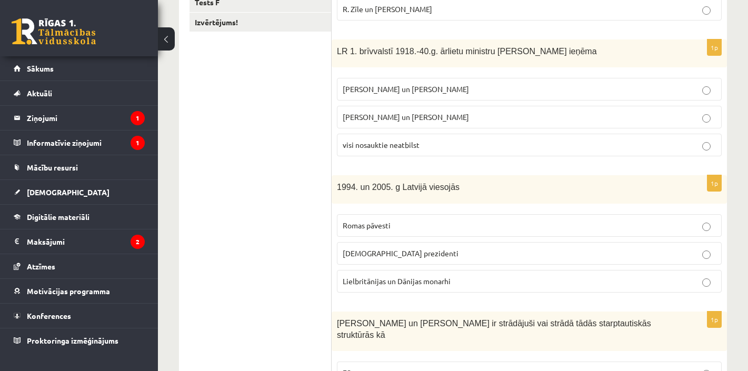
click at [411, 253] on p "ASV prezidenti" at bounding box center [529, 253] width 373 height 11
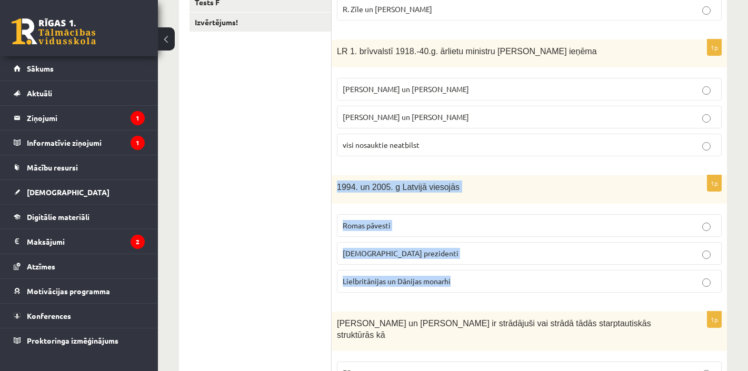
drag, startPoint x: 466, startPoint y: 277, endPoint x: 335, endPoint y: 184, distance: 160.5
click at [335, 184] on div "1p 1994. un 2005. g Latvijā viesojās Romas pāvesti ASV prezidenti Lielbritānija…" at bounding box center [530, 237] width 396 height 125
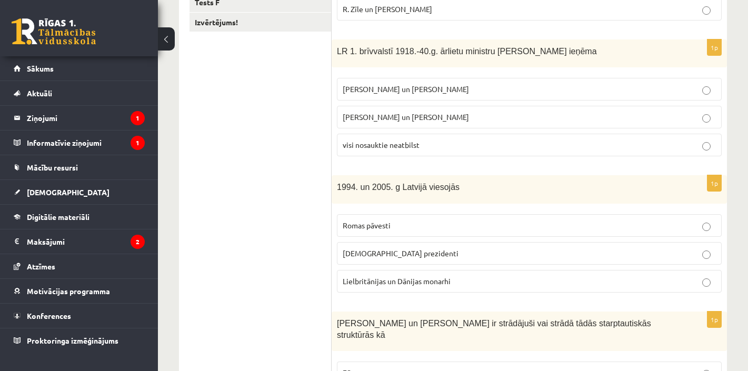
click at [272, 298] on ul "Tests A Tests B Tests C Tests D Tests E Tests F Izvērtējums!" at bounding box center [261, 239] width 142 height 692
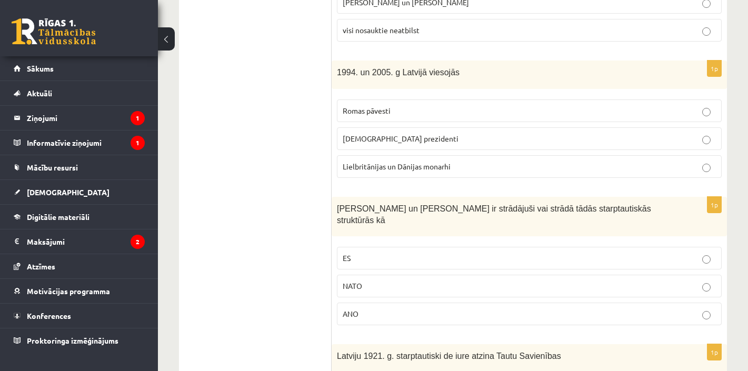
scroll to position [411, 0]
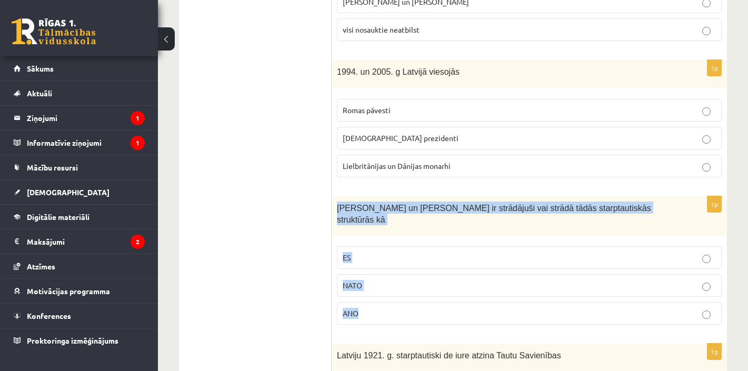
drag, startPoint x: 367, startPoint y: 299, endPoint x: 338, endPoint y: 202, distance: 101.3
click at [338, 202] on div "1p S. Kalniete un V. Dombrovskis ir strādājuši vai strādā tādās starptautiskās …" at bounding box center [530, 264] width 396 height 137
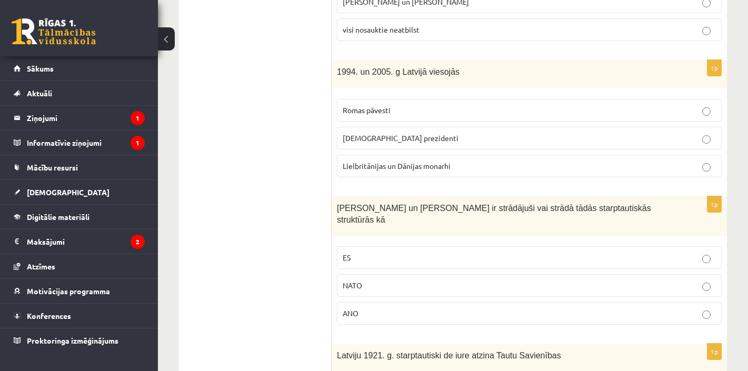
click at [259, 243] on ul "Tests A Tests B Tests C Tests D Tests E Tests F Izvērtējums!" at bounding box center [261, 124] width 142 height 692
click at [379, 252] on p "ES" at bounding box center [529, 257] width 373 height 11
click at [353, 281] on span "NATO" at bounding box center [352, 285] width 19 height 9
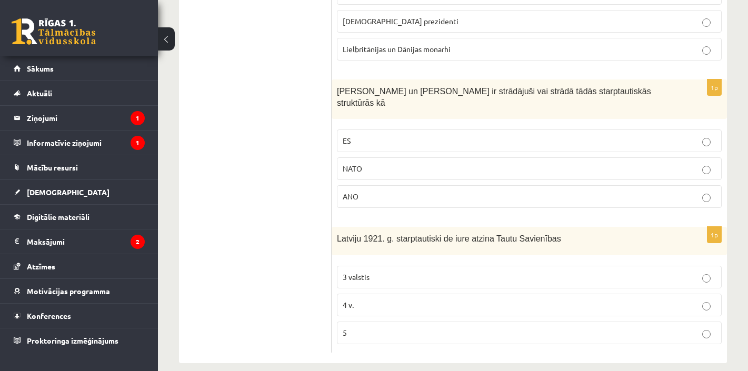
scroll to position [528, 0]
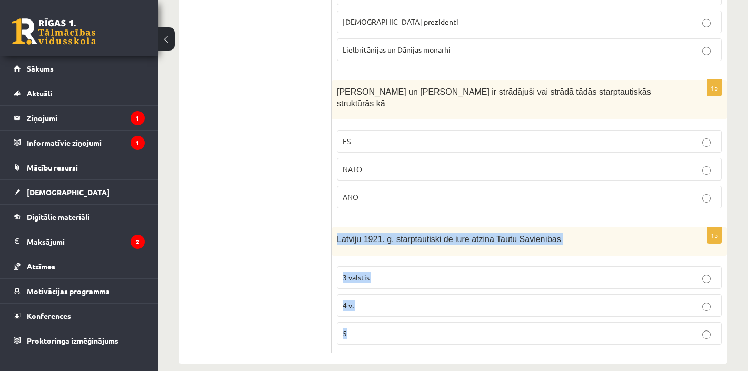
drag, startPoint x: 359, startPoint y: 320, endPoint x: 335, endPoint y: 223, distance: 99.9
click at [335, 228] on div "1p Latviju 1921. g. starptautiski de iure atzina Tautu Savienības 3 valstis 4 v…" at bounding box center [530, 290] width 396 height 125
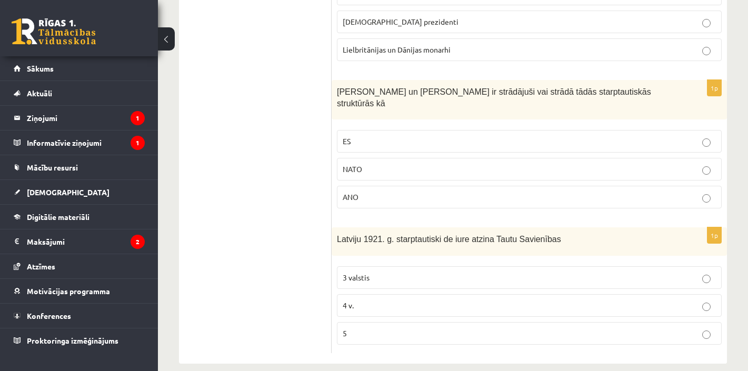
click at [244, 255] on ul "Tests A Tests B Tests C Tests D Tests E Tests F Izvērtējums!" at bounding box center [261, 7] width 142 height 692
click at [364, 322] on label "5" at bounding box center [529, 333] width 385 height 23
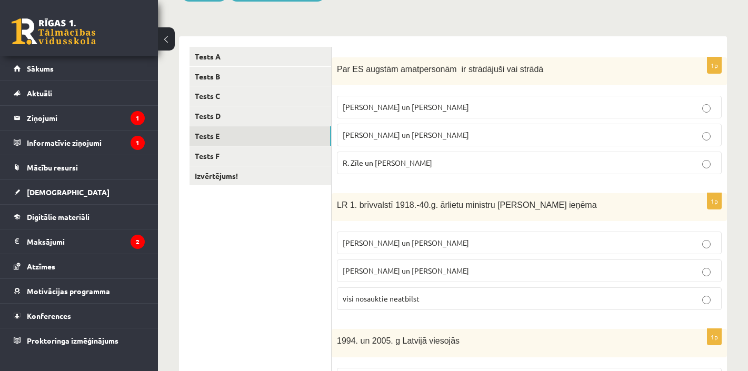
scroll to position [140, 0]
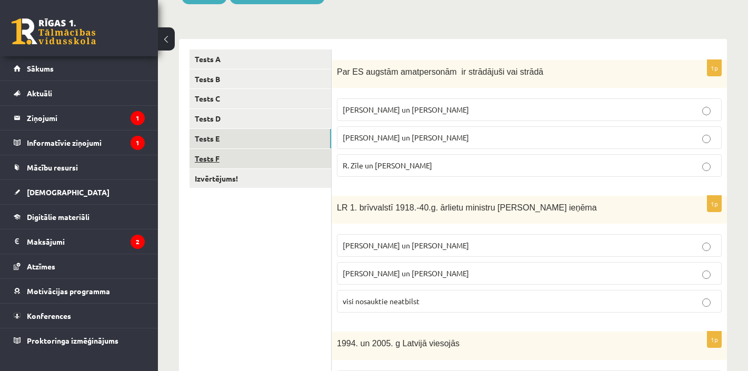
click at [205, 155] on link "Tests F" at bounding box center [261, 158] width 142 height 19
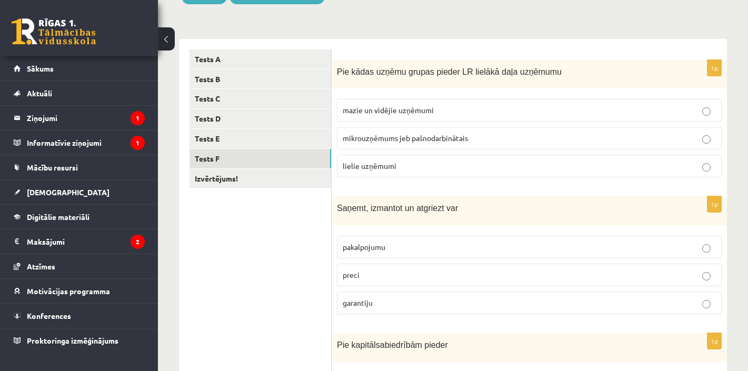
click at [450, 113] on p "mazie un vidējie uzņēmumi" at bounding box center [529, 110] width 373 height 11
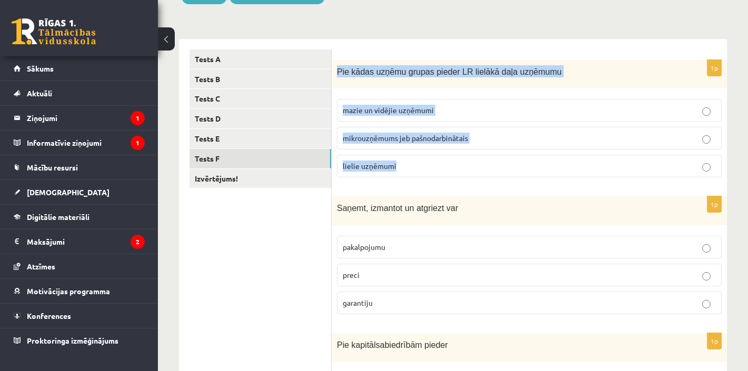
drag, startPoint x: 406, startPoint y: 169, endPoint x: 335, endPoint y: 69, distance: 122.4
click at [335, 69] on div "1p Pie kādas uzņēmu grupas pieder LR lielākā daļa uzņēmumu mazie un vidējie uzņ…" at bounding box center [530, 123] width 396 height 126
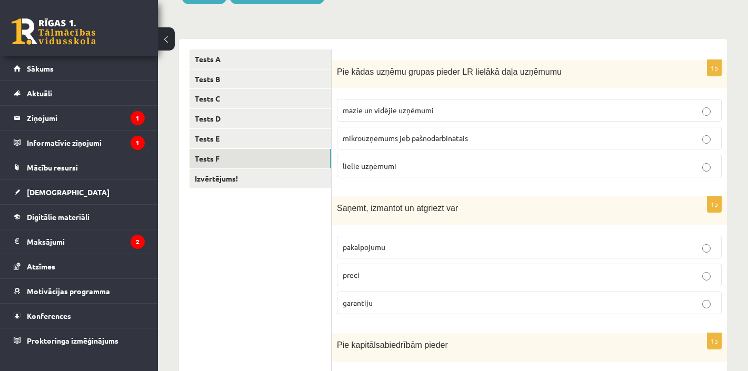
click at [418, 135] on span "mikrouzņēmums jeb pašnodarbinātais" at bounding box center [405, 137] width 125 height 9
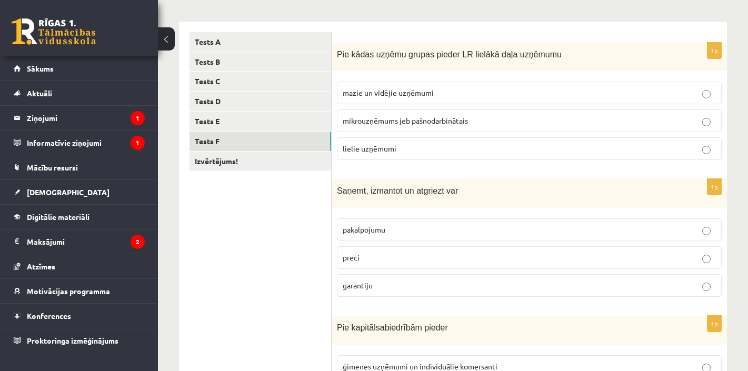
scroll to position [158, 0]
click at [371, 258] on p "preci" at bounding box center [529, 256] width 373 height 11
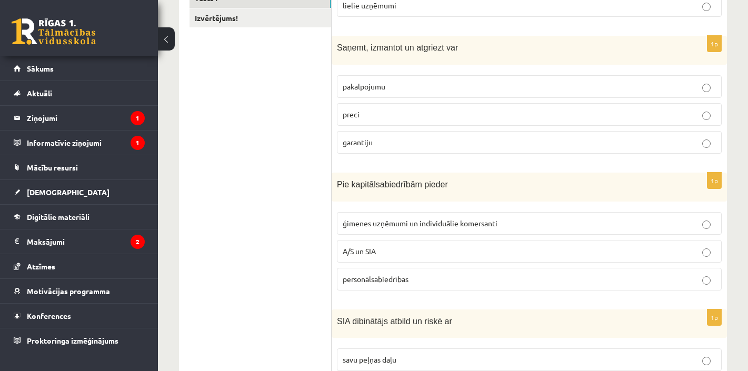
scroll to position [314, 0]
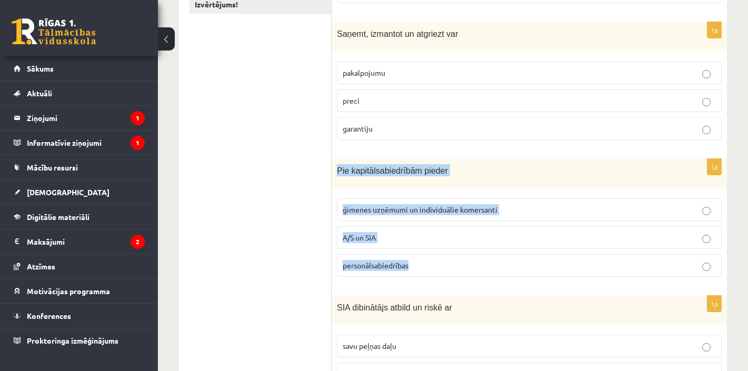
drag, startPoint x: 426, startPoint y: 272, endPoint x: 333, endPoint y: 162, distance: 143.6
click at [333, 162] on div "1p Pie kapitālsabiedrībām pieder ģimenes uzņēmumi un individuālie komersanti A/…" at bounding box center [530, 222] width 396 height 126
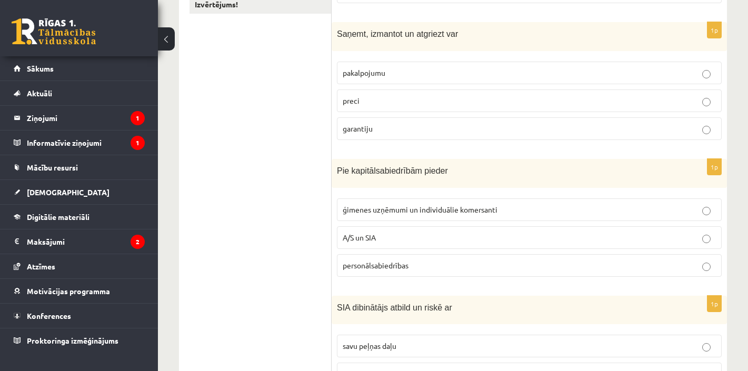
click at [268, 235] on ul "Tests A Tests B Tests C Tests D Tests E Tests F Izvērtējums!" at bounding box center [261, 223] width 142 height 696
click at [390, 234] on p "A/S un SIA" at bounding box center [529, 237] width 373 height 11
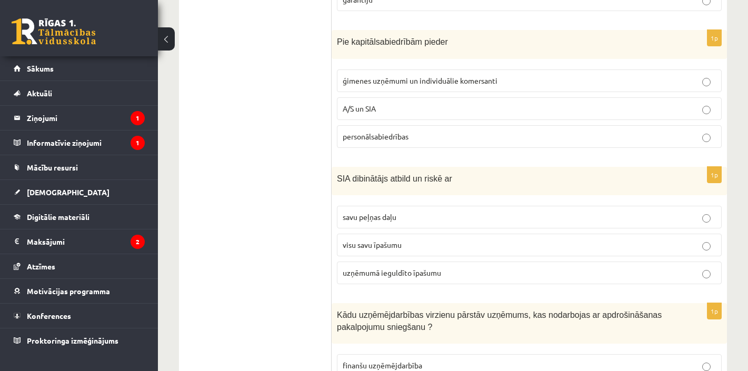
scroll to position [443, 0]
click at [427, 263] on label "uzņēmumā ieguldīto īpašumu" at bounding box center [529, 272] width 385 height 23
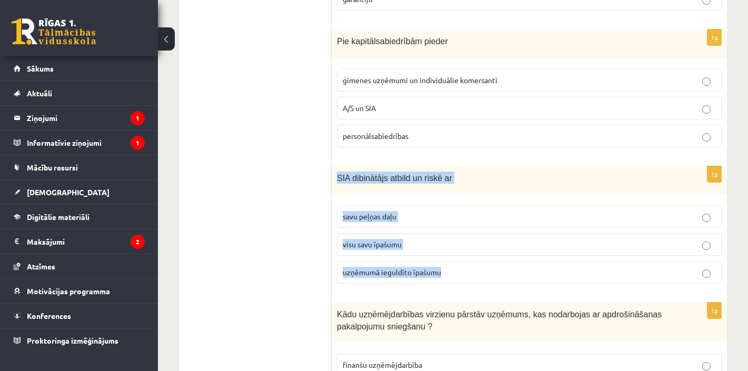
drag, startPoint x: 429, startPoint y: 255, endPoint x: 334, endPoint y: 174, distance: 124.8
click at [334, 174] on div "1p SIA dibinātājs atbild un riskē ar savu peļņas daļu visu savu īpašumu uzņēmum…" at bounding box center [530, 229] width 396 height 126
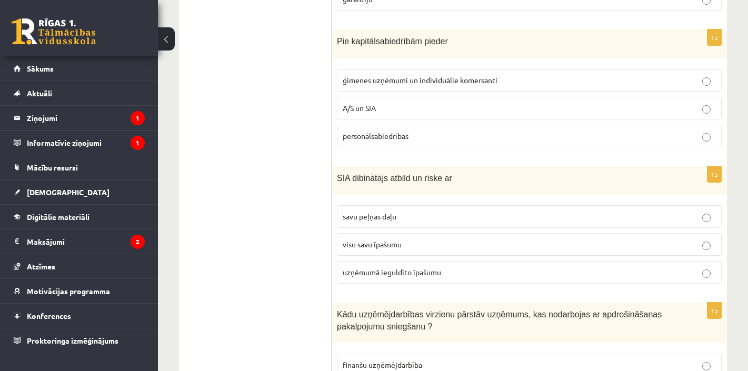
click at [218, 249] on ul "Tests A Tests B Tests C Tests D Tests E Tests F Izvērtējums!" at bounding box center [261, 94] width 142 height 696
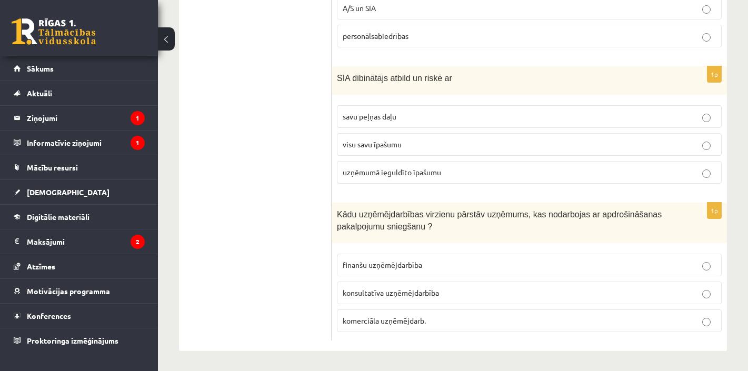
scroll to position [543, 0]
click at [427, 264] on p "finanšu uzņēmējdarbība" at bounding box center [529, 265] width 373 height 11
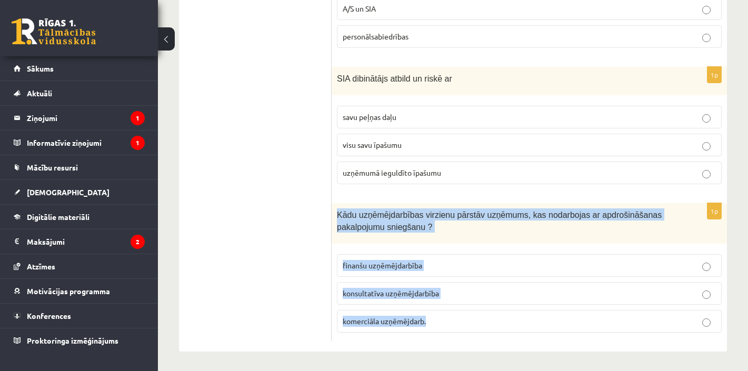
drag, startPoint x: 431, startPoint y: 319, endPoint x: 333, endPoint y: 211, distance: 146.1
click at [333, 211] on div "1p Kādu uzņēmējdarbības virzienu pārstāv uzņēmums, kas nodarbojas ar apdrošināš…" at bounding box center [530, 272] width 396 height 138
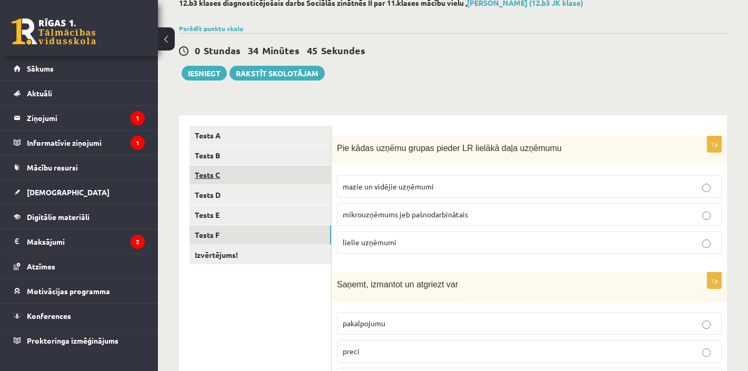
scroll to position [64, 0]
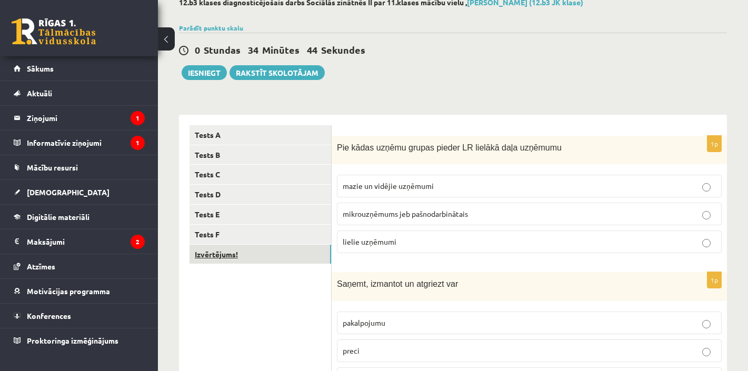
click at [224, 250] on link "Izvērtējums!" at bounding box center [261, 254] width 142 height 19
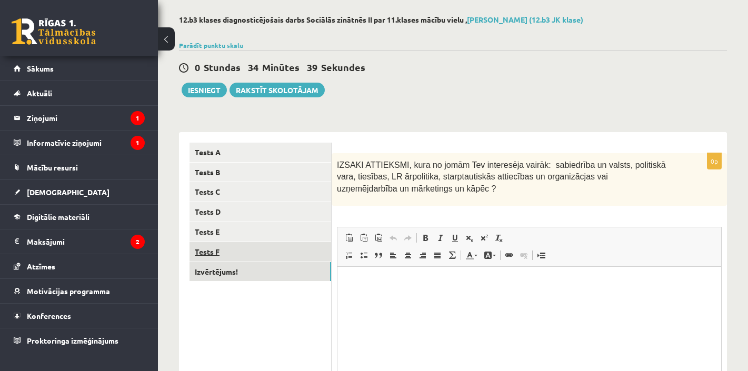
scroll to position [0, 0]
click at [408, 284] on p "Rich Text Editor, wiswyg-editor-user-answer-47025065619320" at bounding box center [529, 282] width 363 height 11
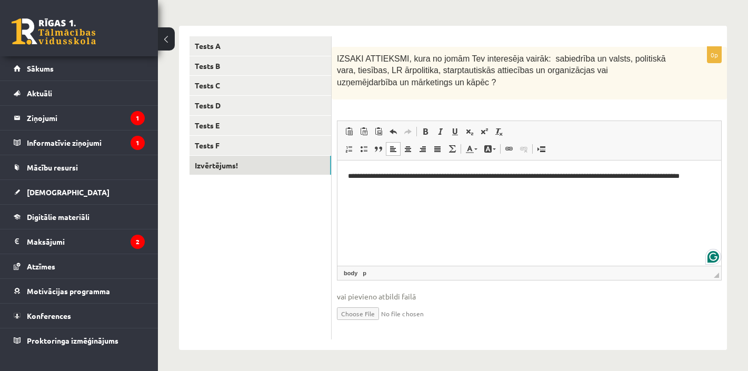
scroll to position [142, 0]
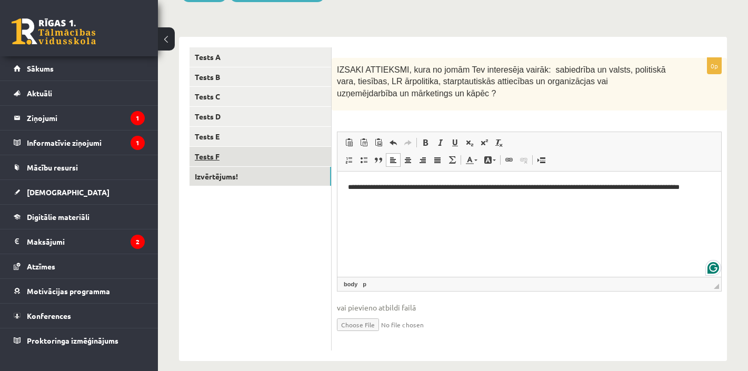
click at [222, 148] on link "Tests F" at bounding box center [261, 156] width 142 height 19
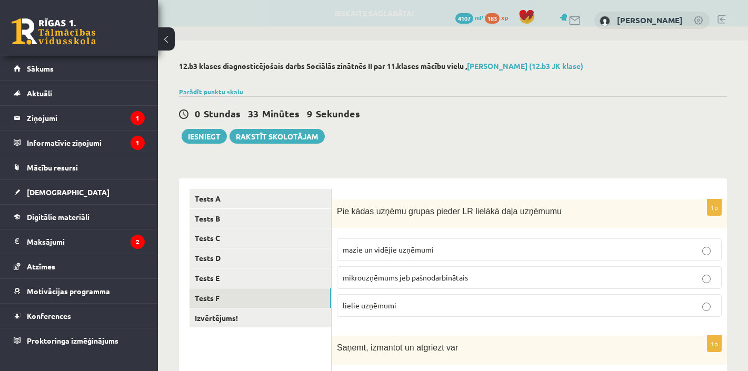
scroll to position [0, 0]
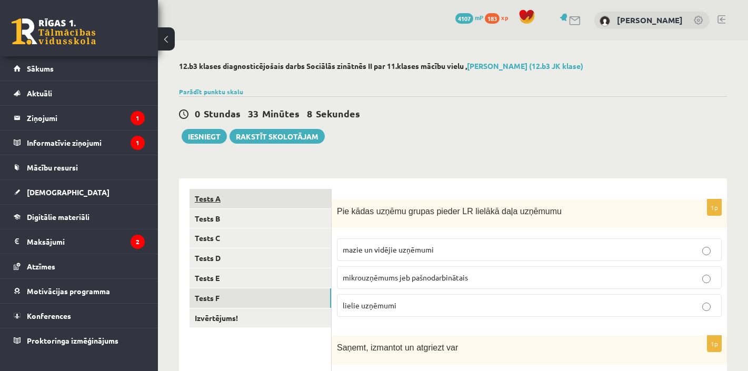
click at [210, 203] on link "Tests A" at bounding box center [261, 198] width 142 height 19
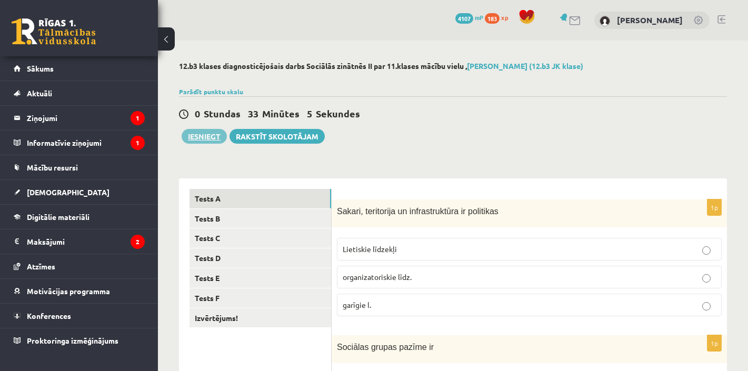
click at [204, 136] on button "Iesniegt" at bounding box center [204, 136] width 45 height 15
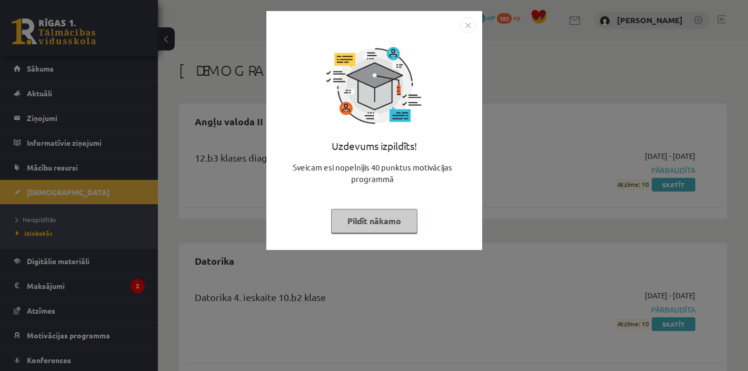
click at [378, 216] on button "Pildīt nākamo" at bounding box center [374, 221] width 86 height 24
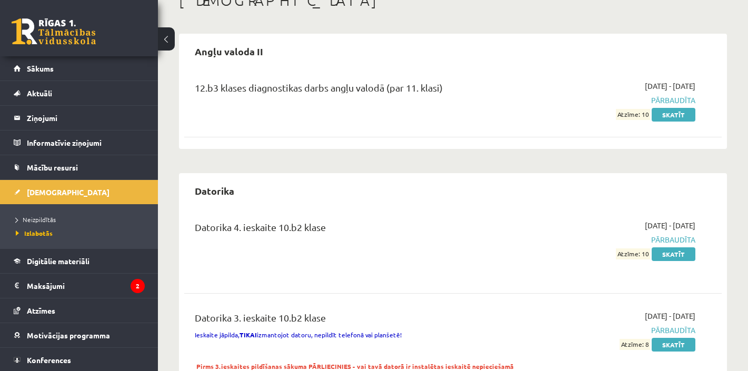
scroll to position [132, 0]
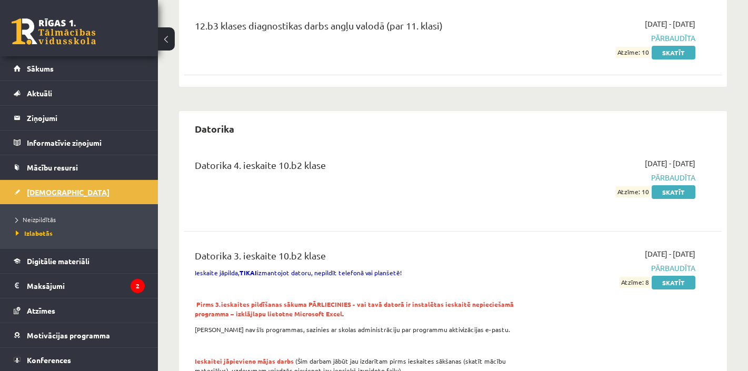
click at [45, 202] on link "[DEMOGRAPHIC_DATA]" at bounding box center [79, 192] width 131 height 24
